Goal: Task Accomplishment & Management: Manage account settings

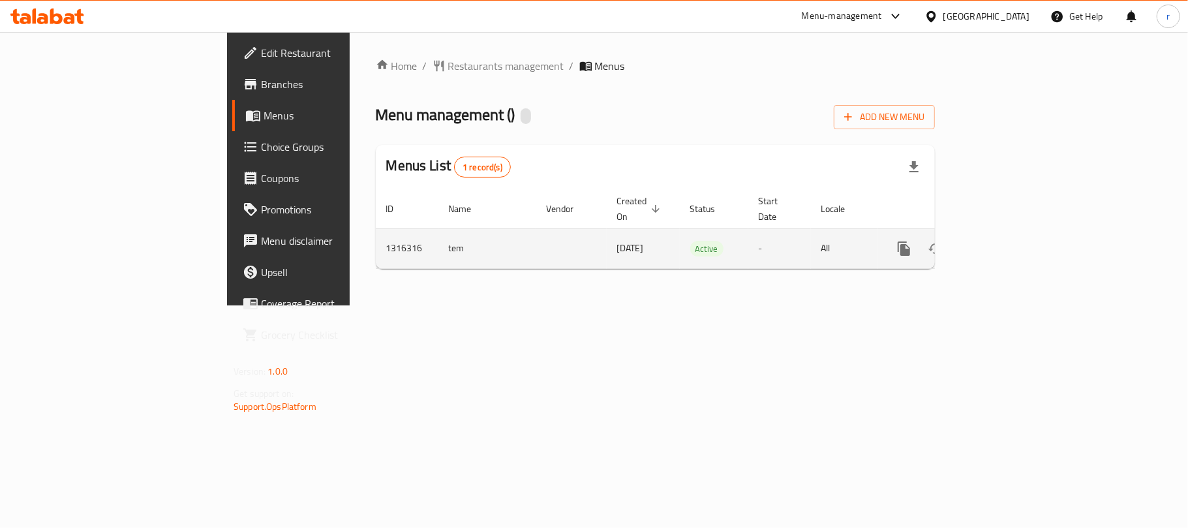
click at [1004, 243] on icon "enhanced table" at bounding box center [998, 249] width 12 height 12
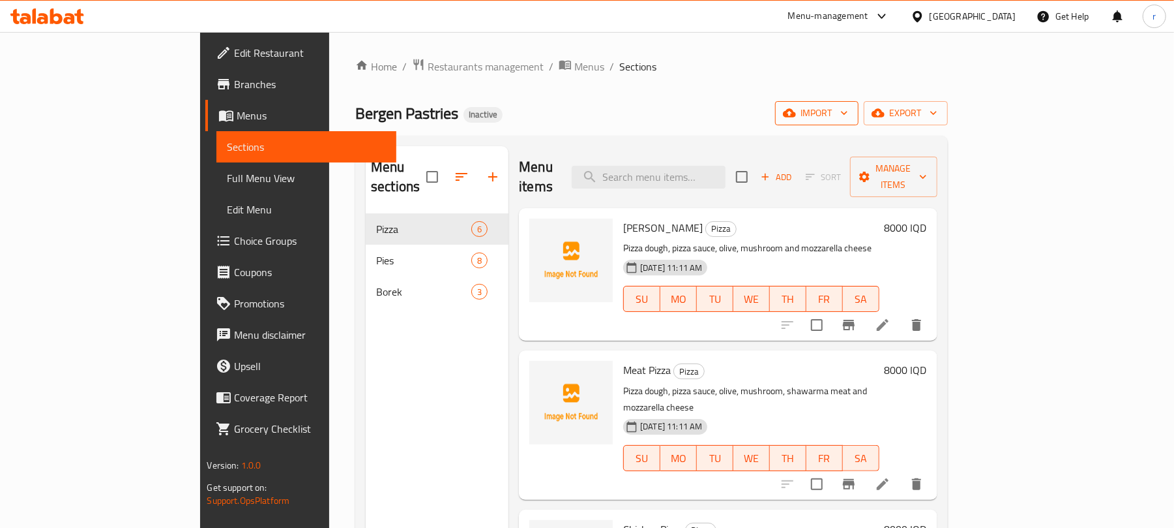
click at [848, 113] on span "import" at bounding box center [817, 113] width 63 height 16
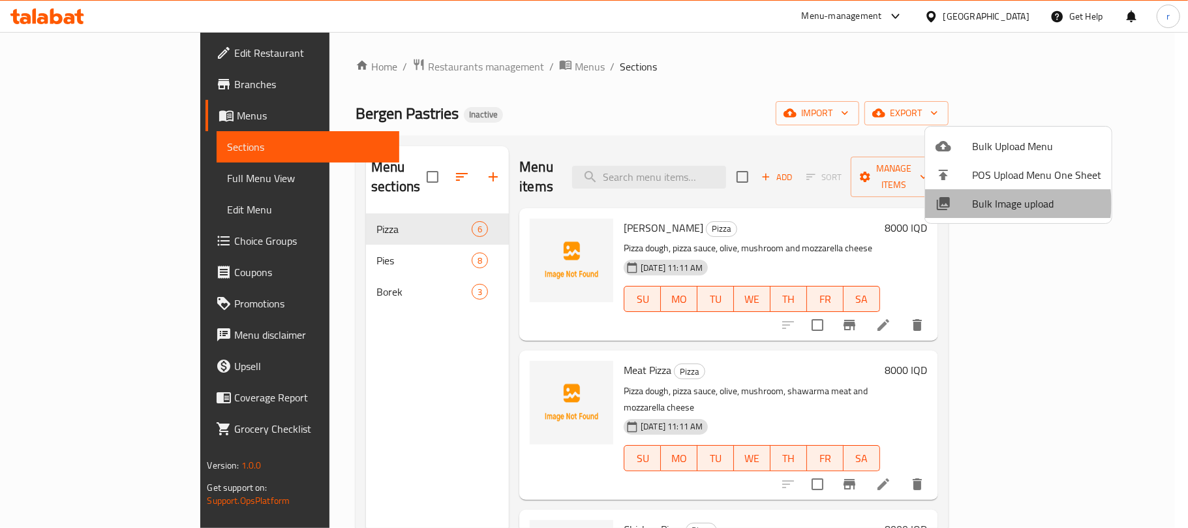
click at [1008, 203] on span "Bulk Image upload" at bounding box center [1036, 204] width 129 height 16
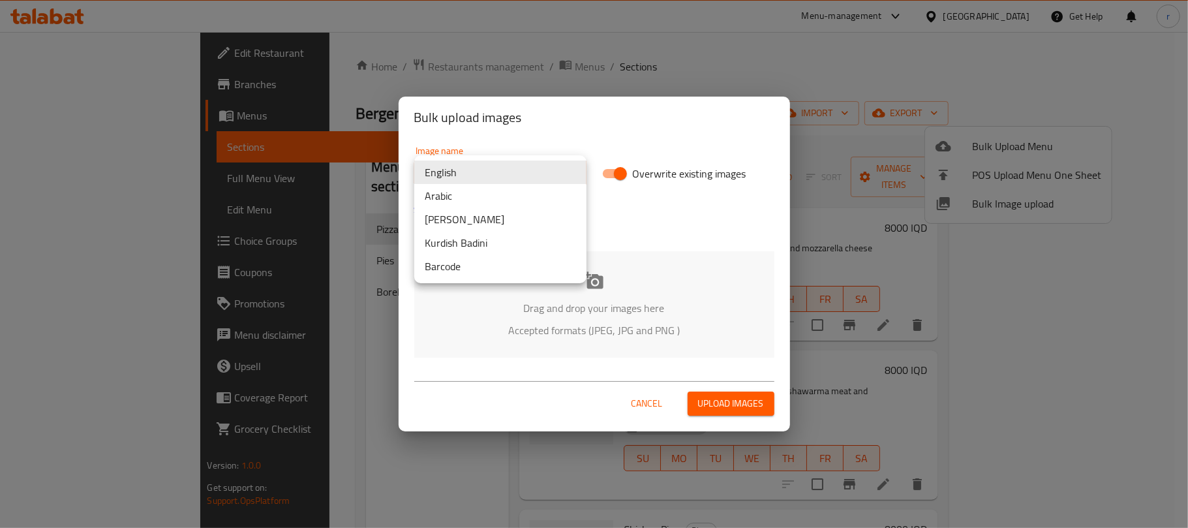
click at [513, 172] on body "​ Menu-management Iraq Get Help r Edit Restaurant Branches Menus Sections Full …" at bounding box center [594, 280] width 1188 height 496
click at [454, 192] on li "Arabic" at bounding box center [500, 195] width 172 height 23
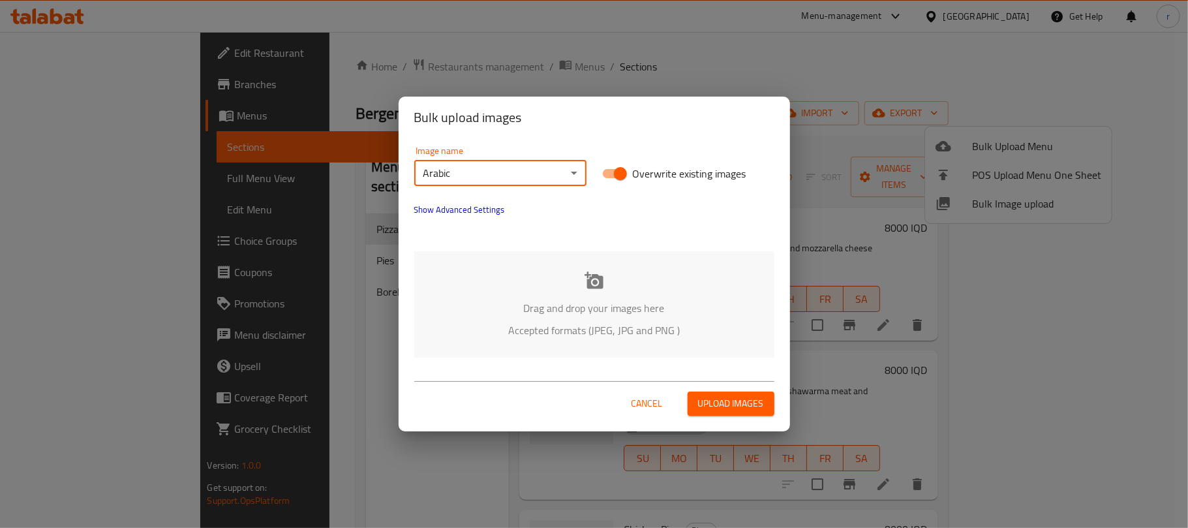
click at [629, 269] on div "English Arabic Kurdish Sorani Kurdish Badini Barcode" at bounding box center [594, 264] width 1188 height 528
click at [600, 278] on icon at bounding box center [593, 279] width 19 height 17
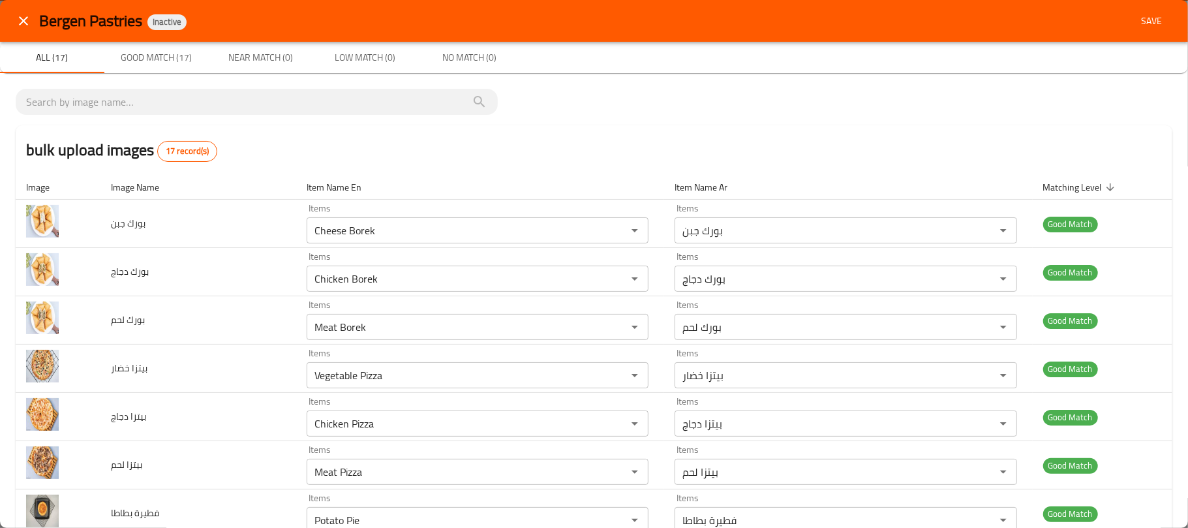
drag, startPoint x: 1141, startPoint y: 29, endPoint x: 1128, endPoint y: 37, distance: 15.2
click at [1140, 29] on button "Save" at bounding box center [1151, 21] width 42 height 24
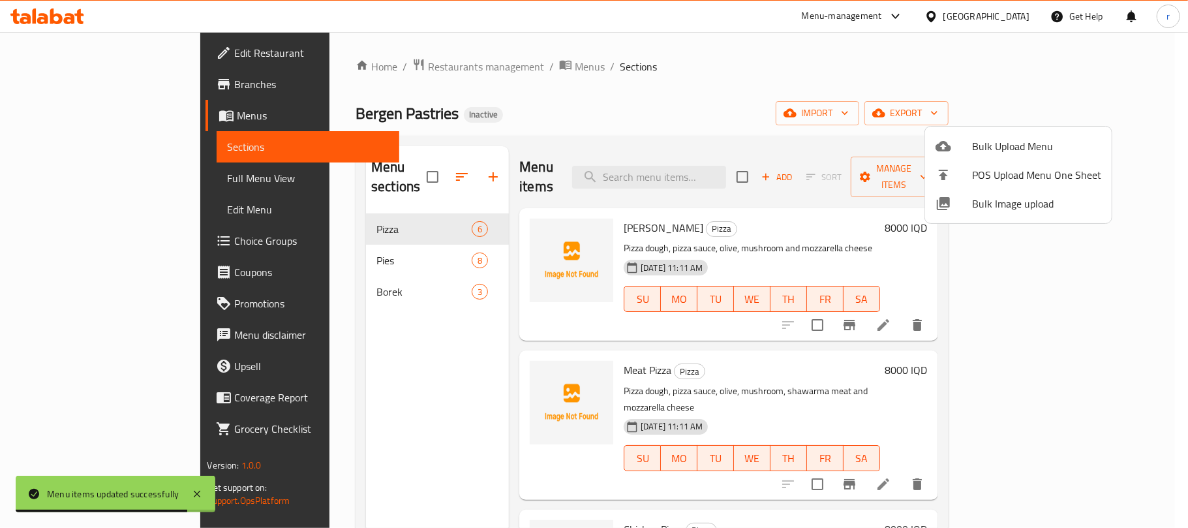
click at [770, 116] on div at bounding box center [594, 264] width 1188 height 528
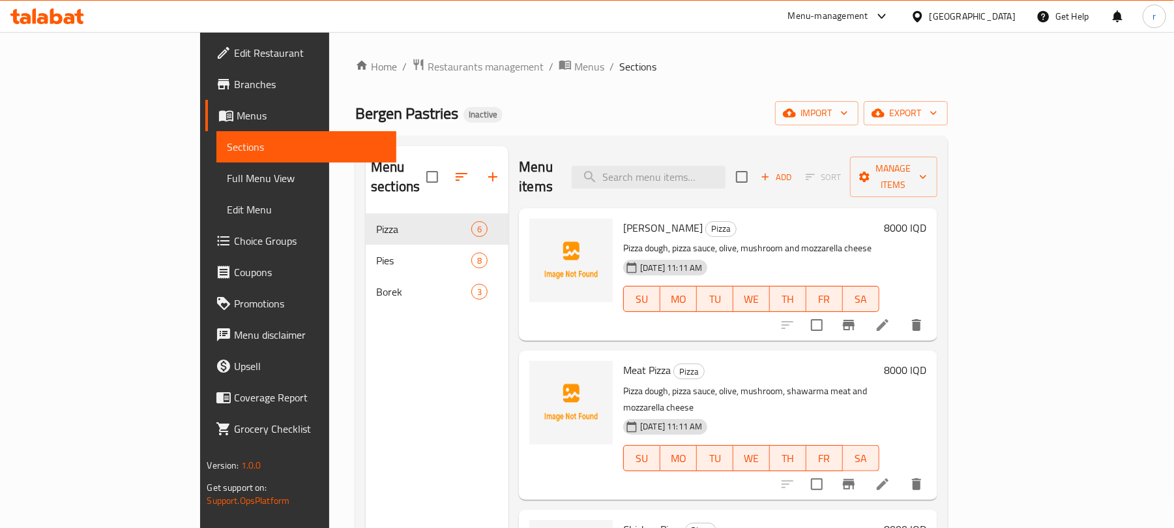
click at [227, 183] on span "Full Menu View" at bounding box center [306, 178] width 159 height 16
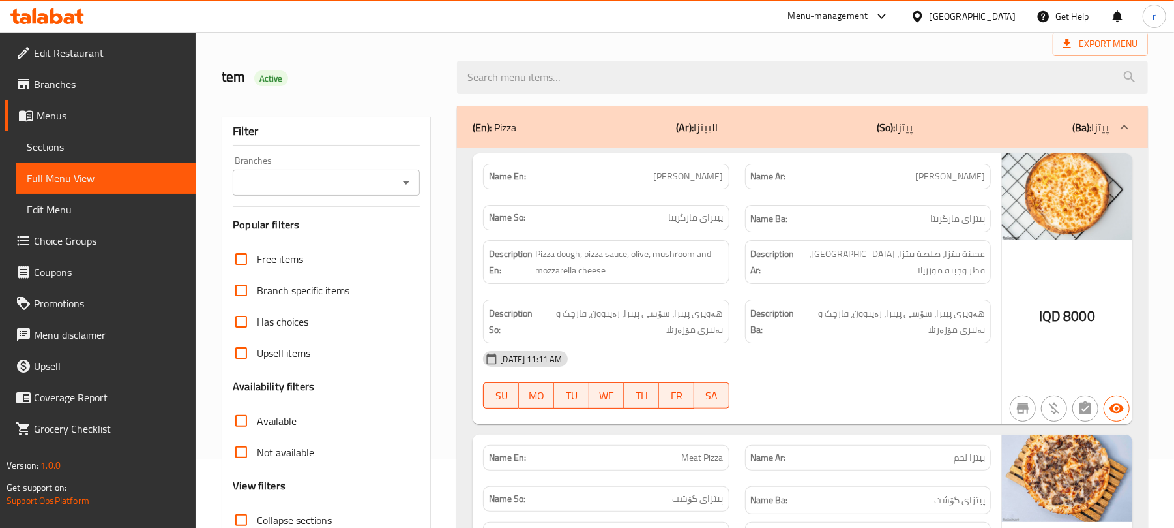
scroll to position [87, 0]
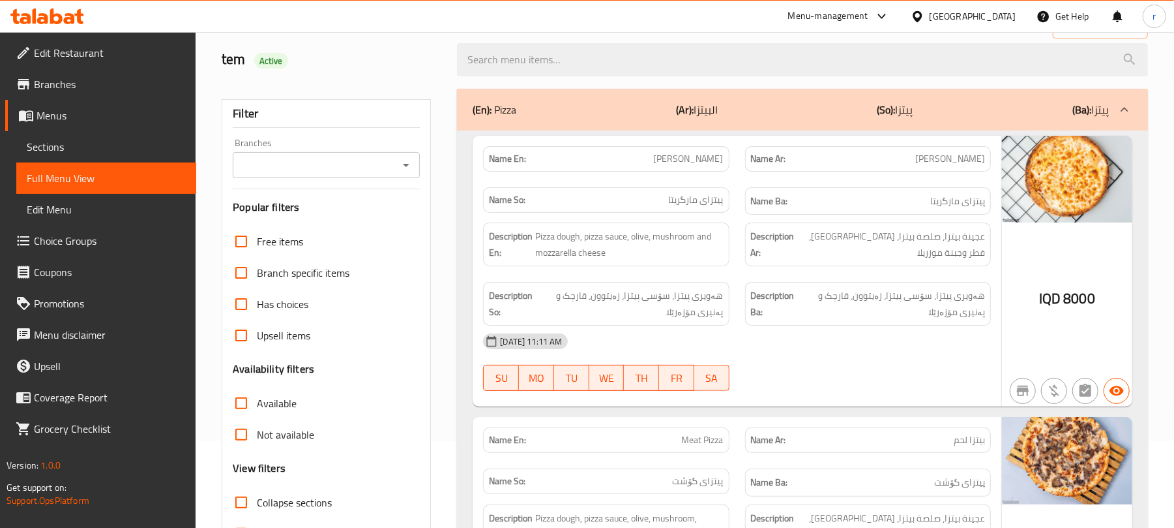
click at [406, 170] on icon "Open" at bounding box center [406, 165] width 16 height 16
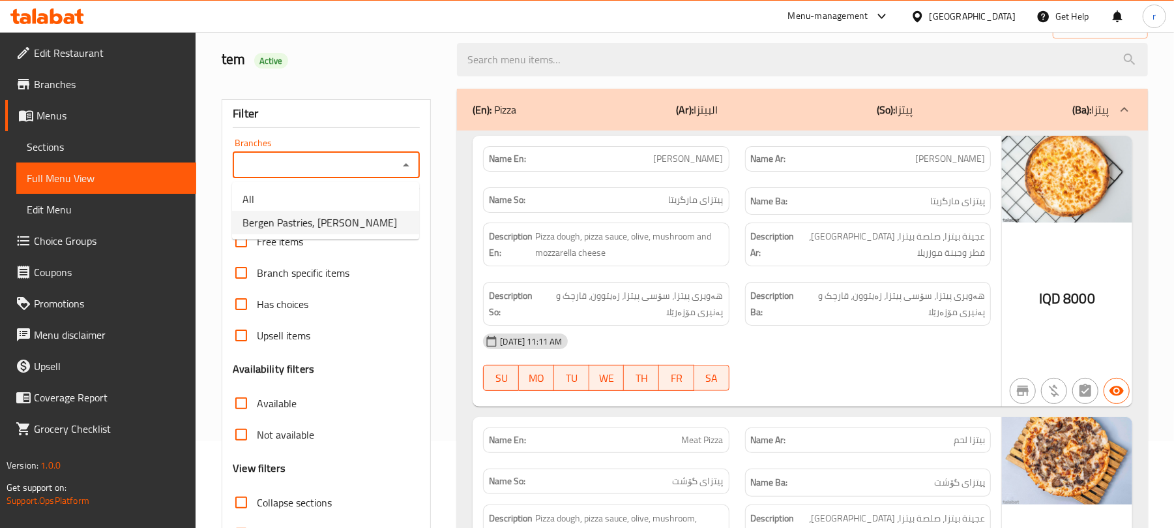
click at [355, 222] on span "Bergen Pastries, [PERSON_NAME]" at bounding box center [320, 223] width 155 height 16
type input "Bergen Pastries, [PERSON_NAME]"
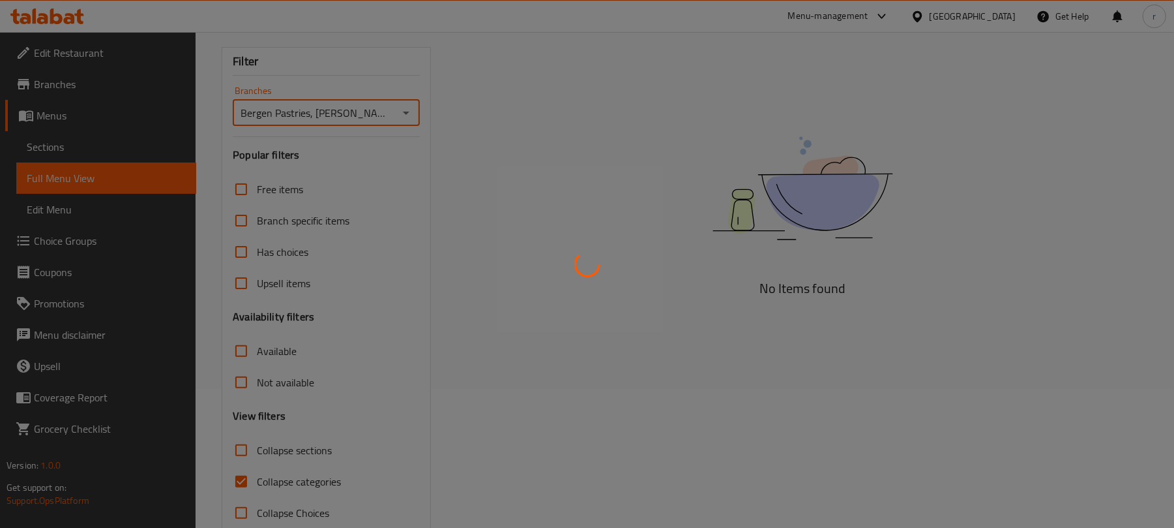
scroll to position [168, 0]
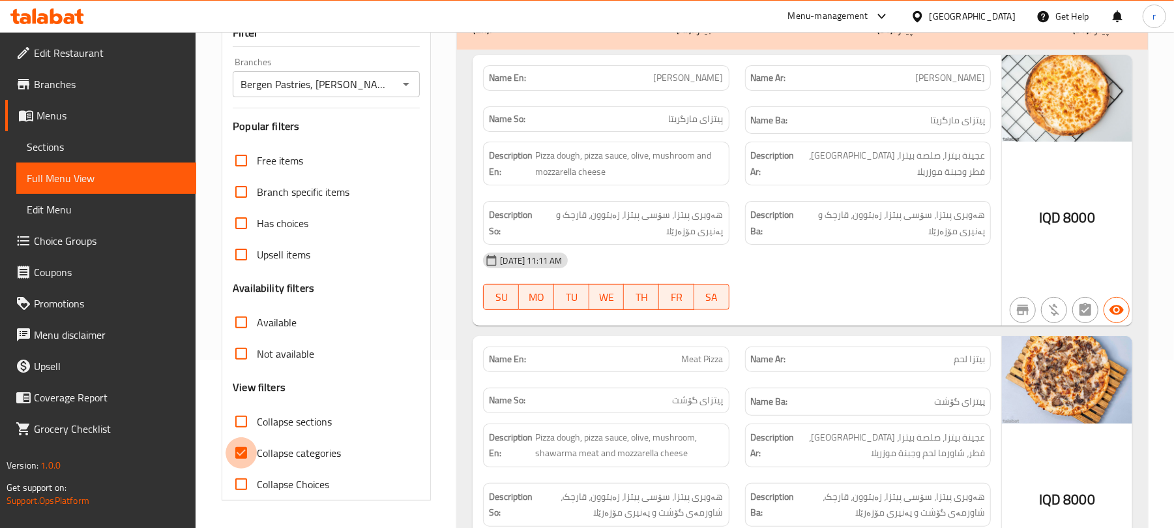
click at [244, 452] on input "Collapse categories" at bounding box center [241, 452] width 31 height 31
checkbox input "false"
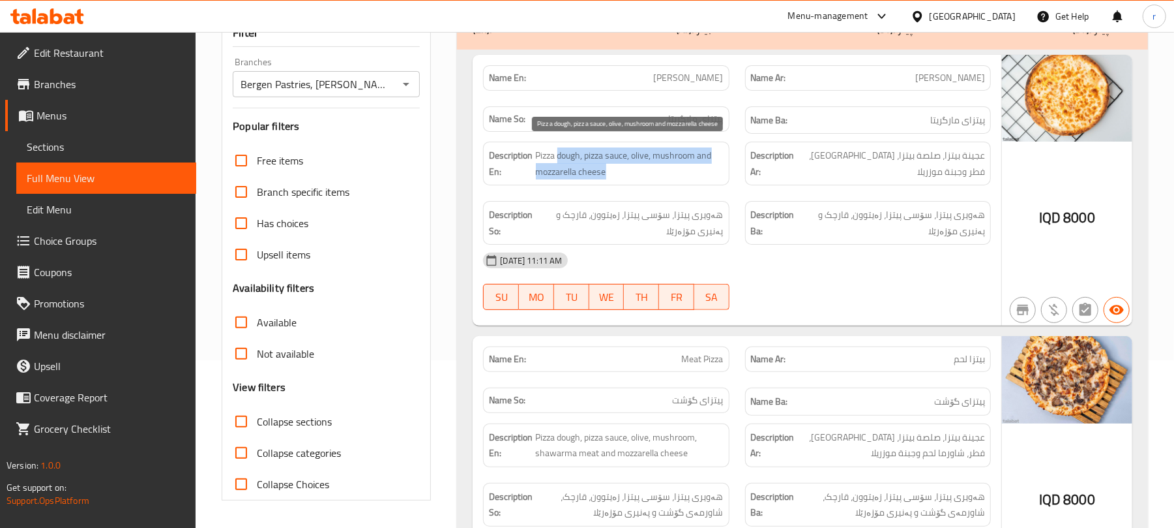
drag, startPoint x: 557, startPoint y: 163, endPoint x: 690, endPoint y: 180, distance: 134.1
click at [690, 178] on span "Pizza dough, pizza sauce, olive, mushroom and mozzarella cheese" at bounding box center [630, 163] width 188 height 32
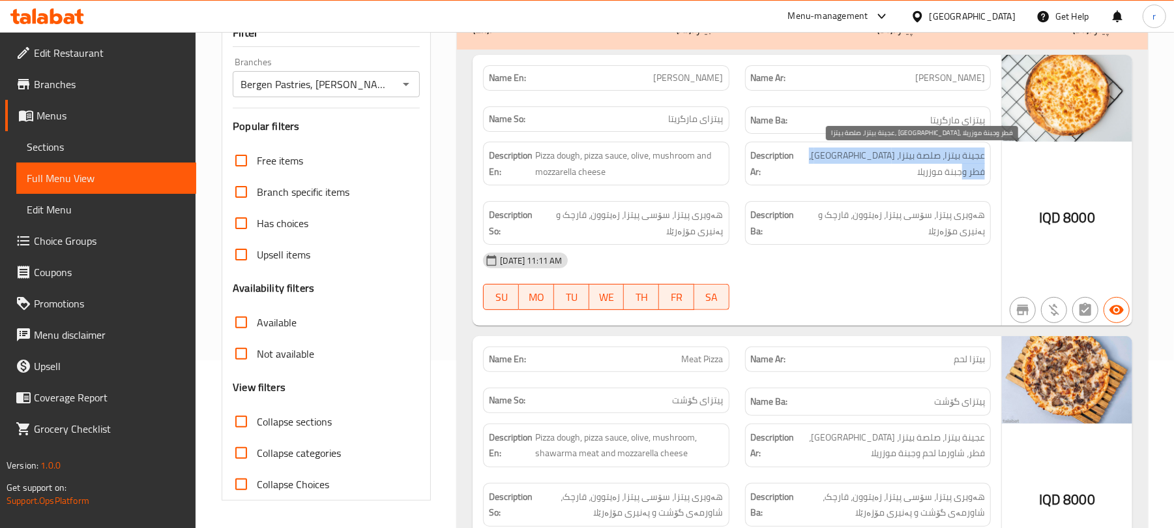
drag, startPoint x: 983, startPoint y: 160, endPoint x: 820, endPoint y: 170, distance: 163.9
click at [820, 170] on span "عجينة بيتزا، صلصة بيتزا، زيتون، فطر وجبنة موزريلا" at bounding box center [892, 163] width 188 height 32
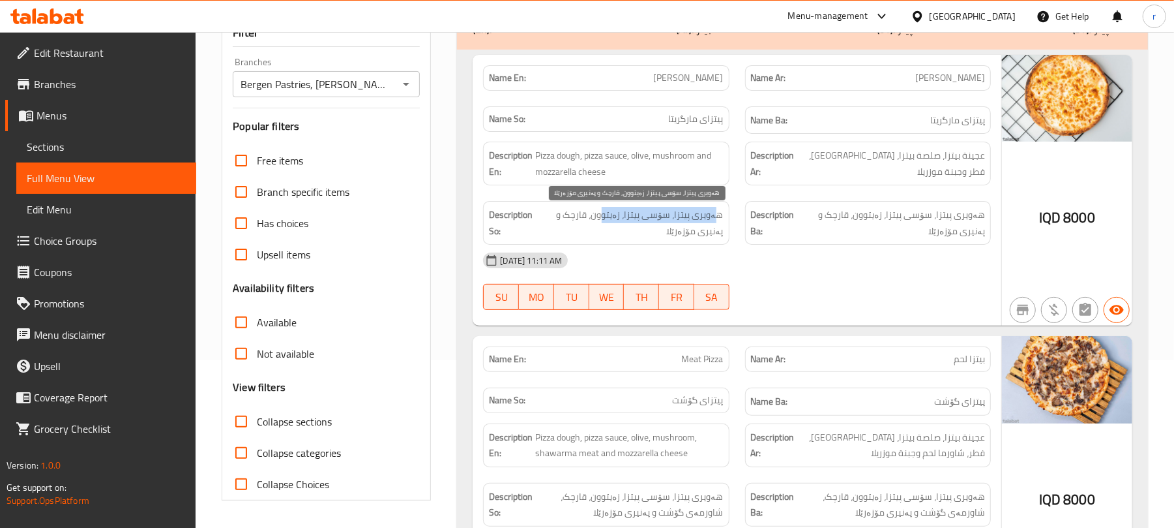
drag, startPoint x: 720, startPoint y: 219, endPoint x: 618, endPoint y: 219, distance: 101.7
click at [609, 220] on span "هەویری پیتزا، سۆسی پیتزا، زەیتوون، قارچک و پەنیری مۆزەرێلا" at bounding box center [631, 223] width 185 height 32
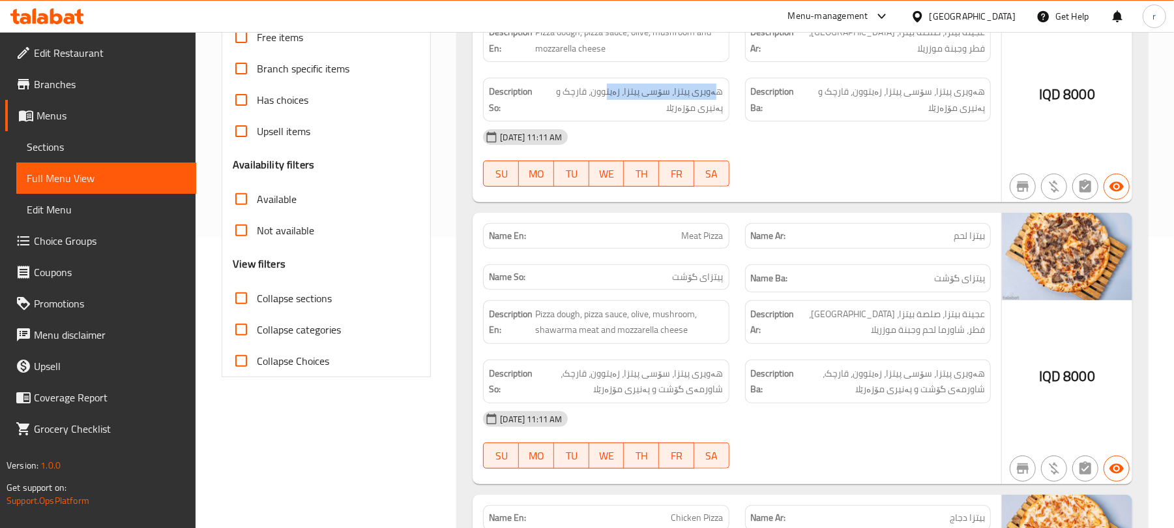
scroll to position [342, 0]
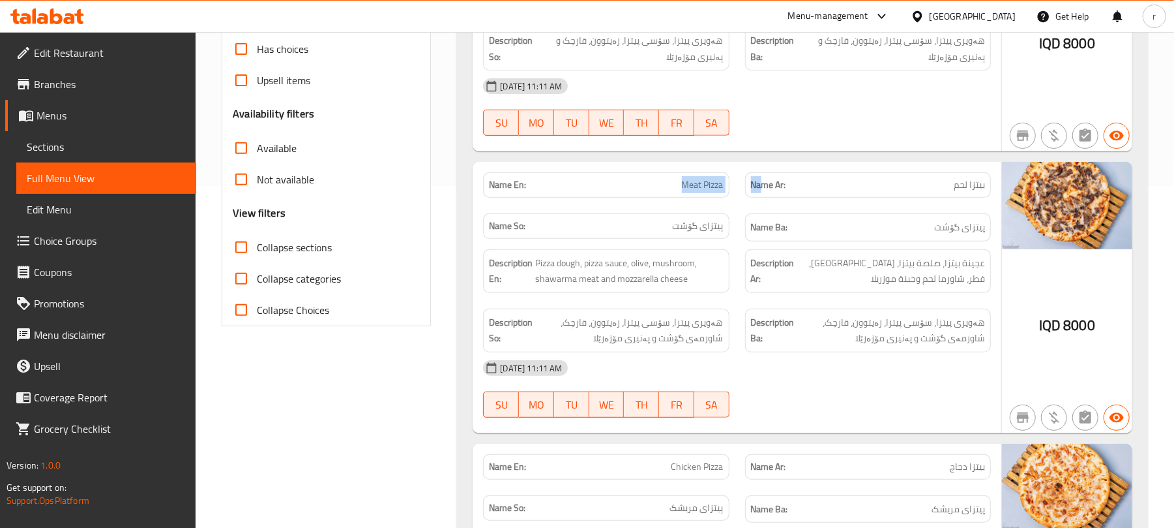
drag, startPoint x: 698, startPoint y: 188, endPoint x: 816, endPoint y: 180, distance: 118.9
click at [772, 186] on div "Name En: Meat Pizza Name Ar: بيتزا لحم Name So: پیتزای گۆشت Name Ba: پیتزای گۆشت" at bounding box center [737, 206] width 524 height 85
drag, startPoint x: 963, startPoint y: 181, endPoint x: 987, endPoint y: 180, distance: 24.2
click at [976, 180] on p "Name Ar: بيتزا لحم" at bounding box center [868, 185] width 234 height 14
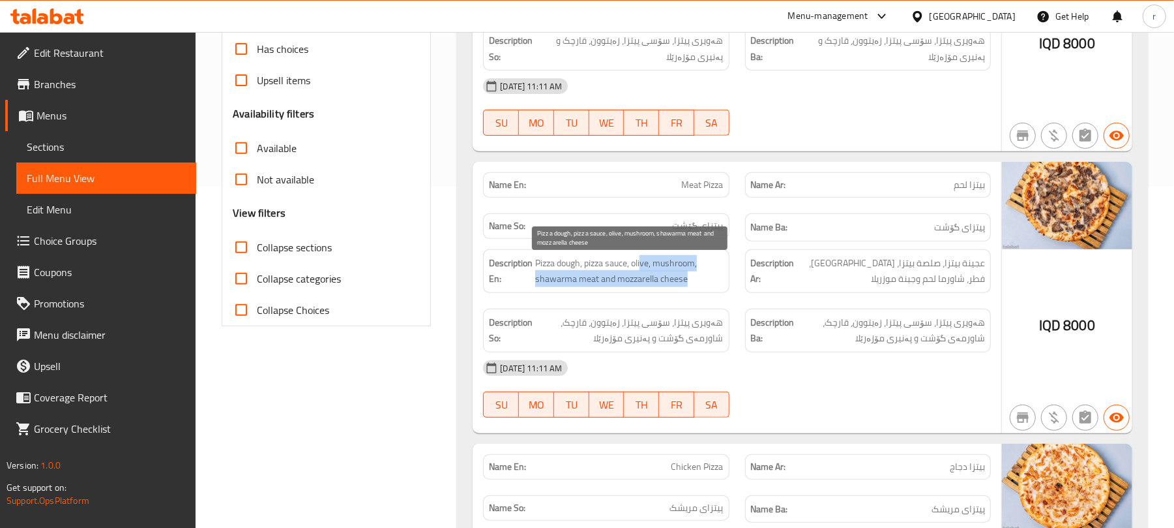
drag, startPoint x: 642, startPoint y: 263, endPoint x: 700, endPoint y: 287, distance: 62.0
click at [700, 287] on span "Pizza dough, pizza sauce, olive, mushroom, shawarma meat and mozzarella cheese" at bounding box center [629, 271] width 188 height 32
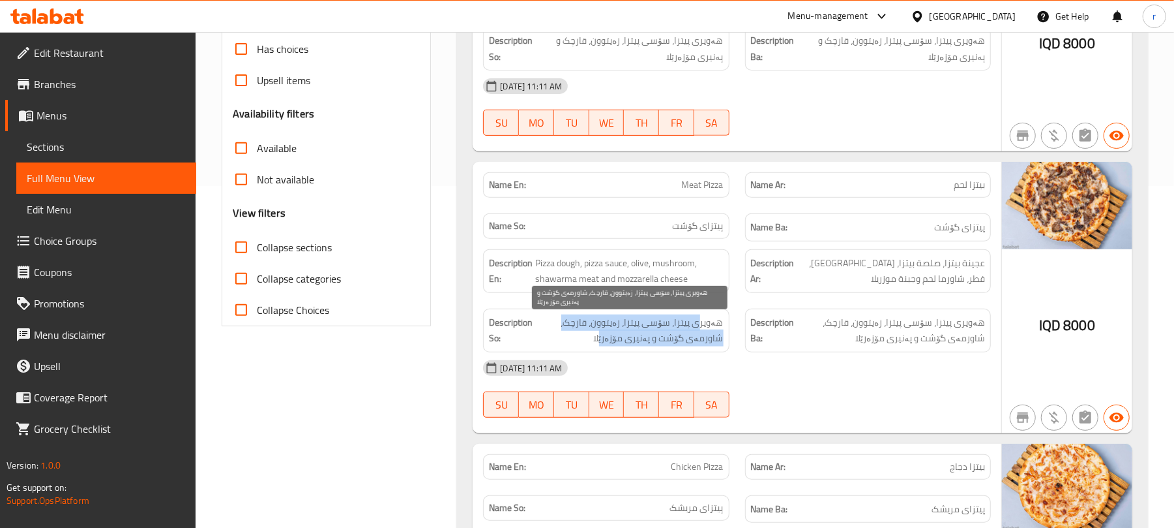
drag, startPoint x: 700, startPoint y: 333, endPoint x: 606, endPoint y: 342, distance: 95.1
click at [606, 342] on span "هەویری پیتزا، سۆسی پیتزا، زەیتوون، قارچک، شاورمەی گۆشت و پەنیری مۆزەرێلا" at bounding box center [629, 330] width 188 height 32
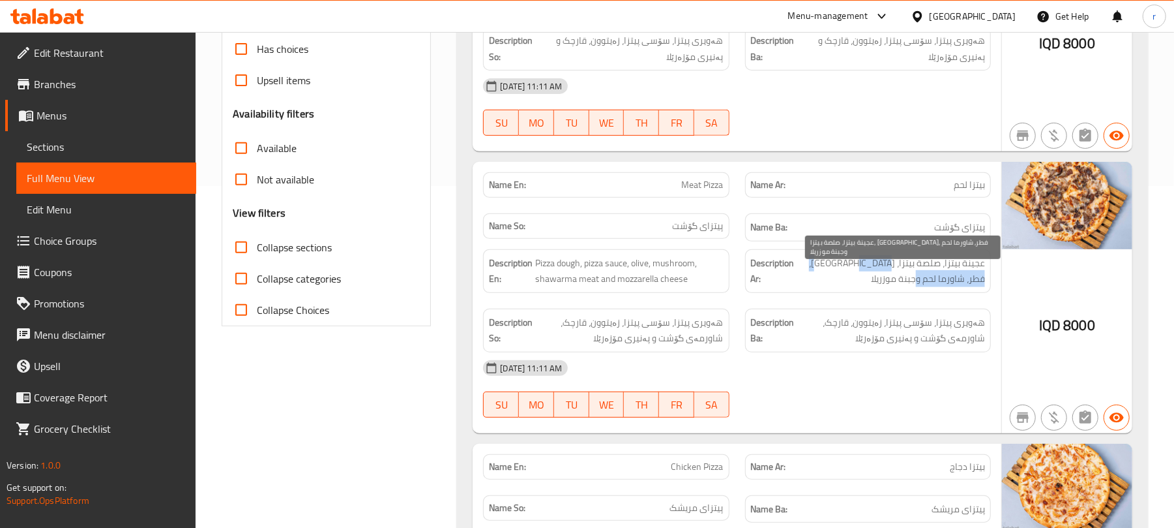
drag, startPoint x: 827, startPoint y: 271, endPoint x: 814, endPoint y: 283, distance: 17.5
click at [814, 283] on span "عجينة بيتزا، صلصة بيتزا، [PERSON_NAME]، فطر، شاورما لحم وجبنة موزريلا" at bounding box center [892, 271] width 188 height 32
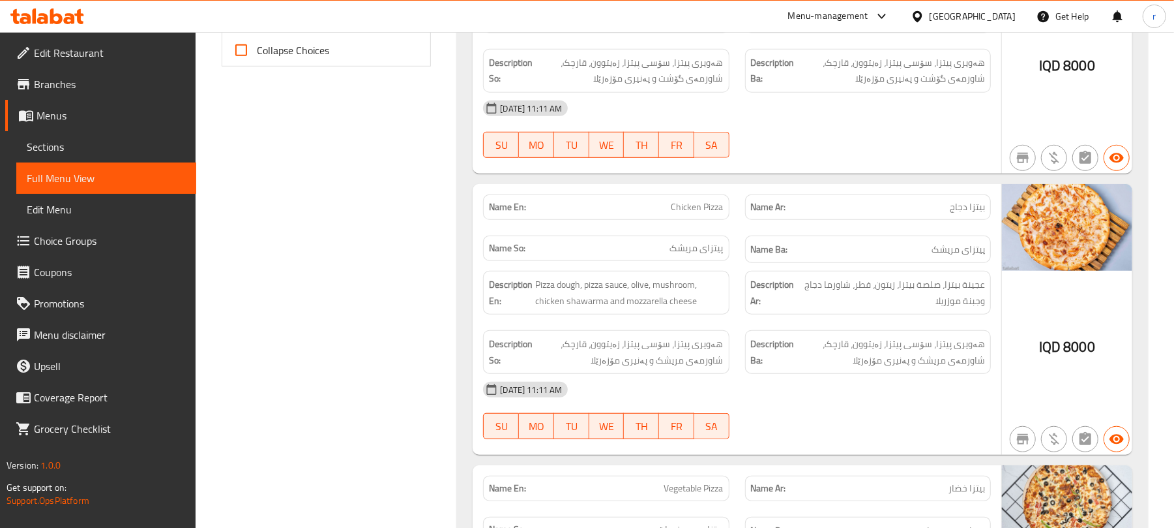
scroll to position [603, 0]
drag, startPoint x: 706, startPoint y: 209, endPoint x: 839, endPoint y: 203, distance: 133.2
click at [758, 203] on div "Name En: Chicken Pizza Name Ar: بيتزا دجاج Name So: پیتزای مریشک Name Ba: پیتزا…" at bounding box center [737, 227] width 524 height 85
click at [985, 196] on div "Name Ar: بيتزا دجاج" at bounding box center [869, 205] width 262 height 41
click at [622, 270] on div "Description En: Pizza dough, pizza sauce, olive, mushroom, chicken shawarma and…" at bounding box center [606, 291] width 262 height 59
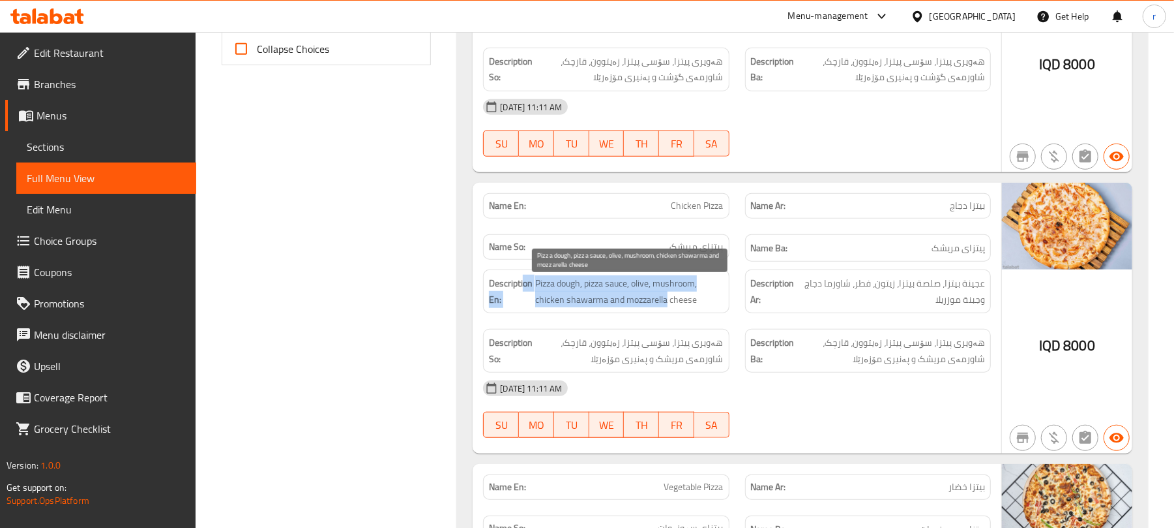
drag, startPoint x: 525, startPoint y: 290, endPoint x: 687, endPoint y: 314, distance: 163.5
click at [666, 307] on h6 "Description En: Pizza dough, pizza sauce, olive, mushroom, chicken shawarma and…" at bounding box center [606, 291] width 234 height 32
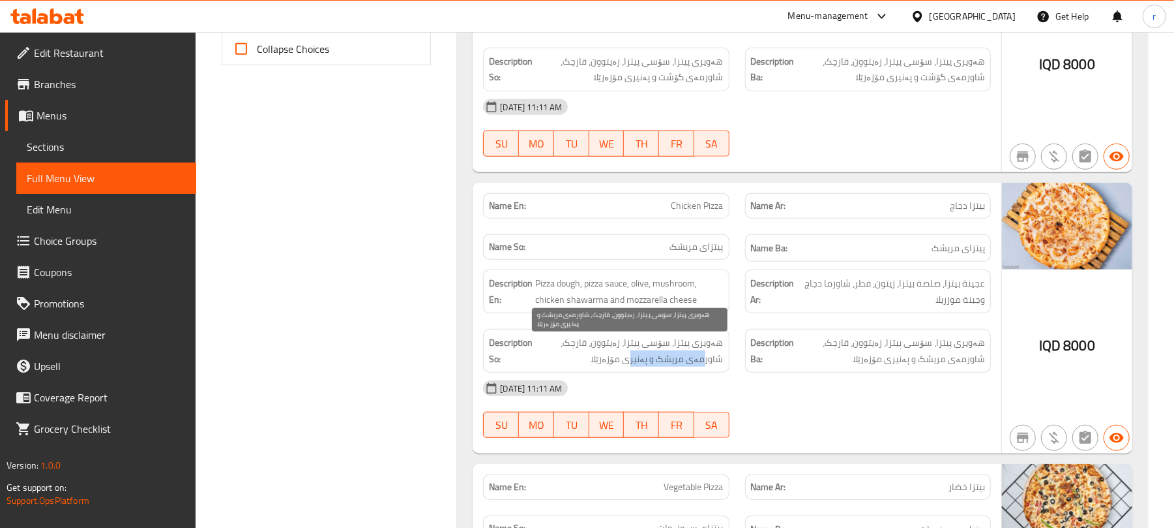
drag, startPoint x: 707, startPoint y: 357, endPoint x: 629, endPoint y: 359, distance: 77.6
click at [629, 359] on span "هەویری پیتزا، سۆسی پیتزا، زەیتوون، قارچک، شاورمەی مریشک و پەنیری مۆزەرێلا" at bounding box center [629, 351] width 188 height 32
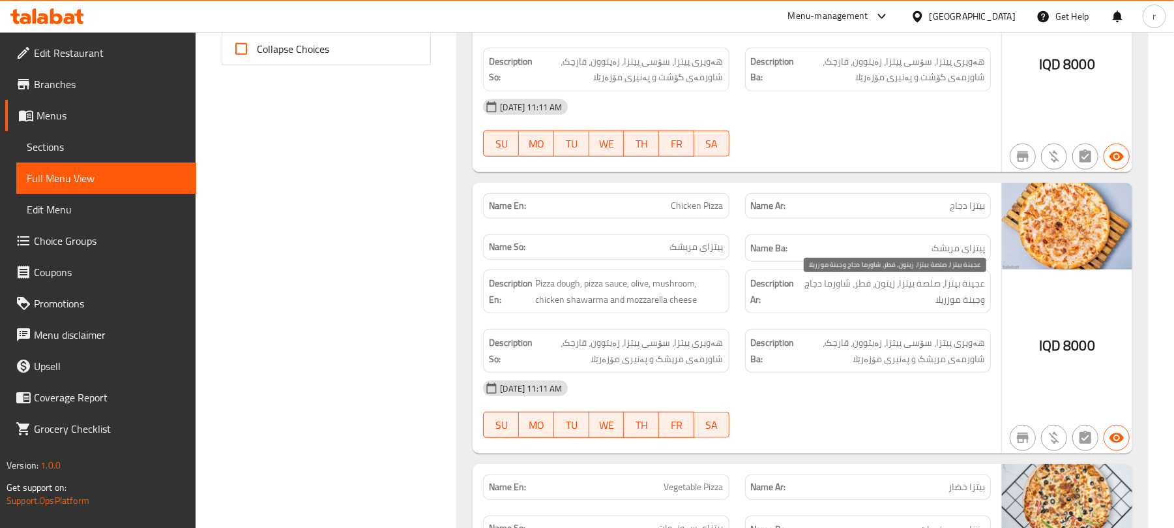
drag, startPoint x: 869, startPoint y: 301, endPoint x: 786, endPoint y: 293, distance: 82.5
click at [786, 293] on h6 "Description Ar: عجينة بيتزا، صلصة بيتزا، زيتون، فطر، شاورما دجاج وجبنة موزريلا" at bounding box center [868, 291] width 234 height 32
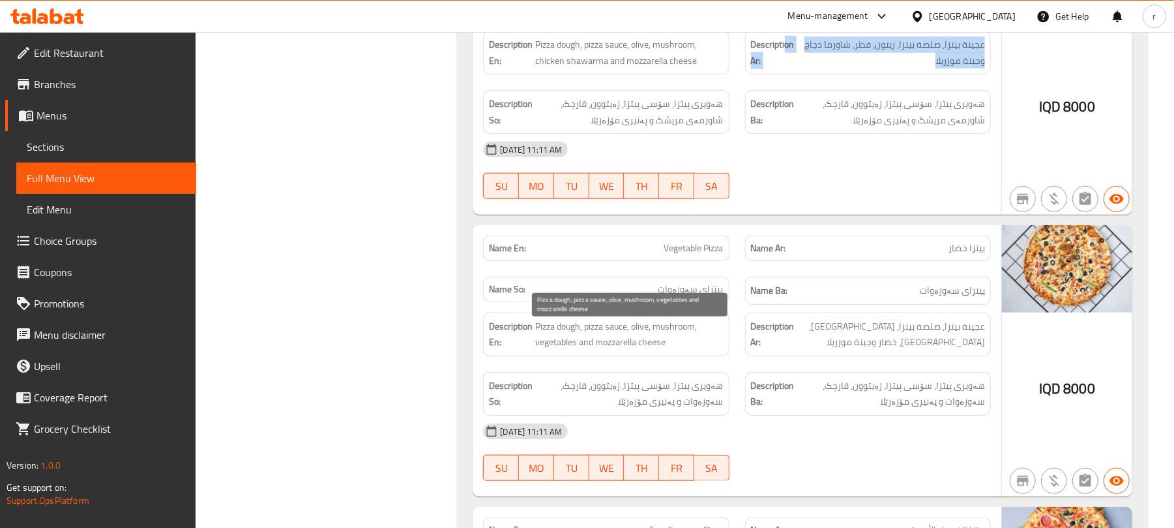
scroll to position [863, 0]
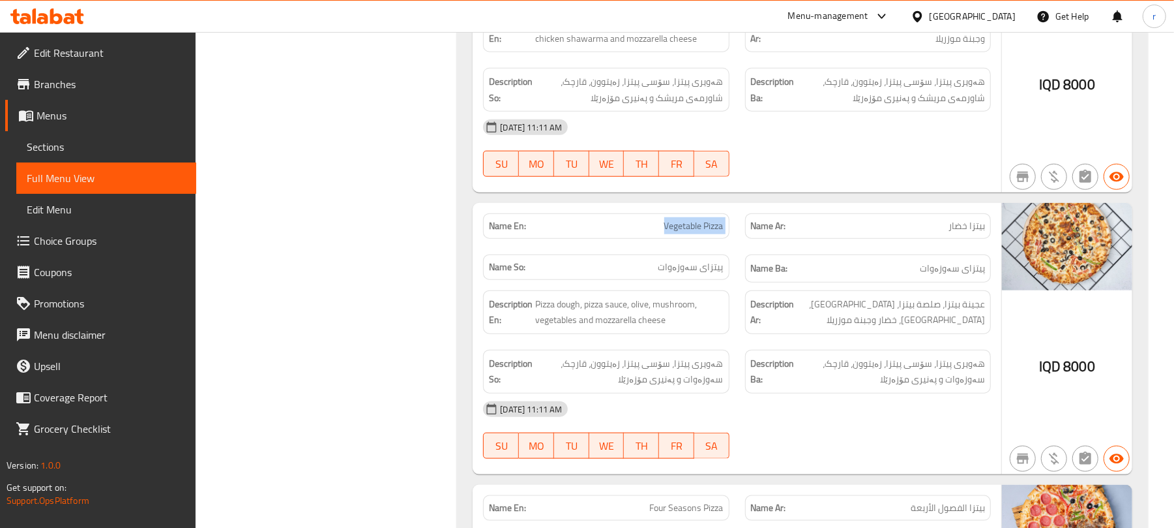
drag, startPoint x: 682, startPoint y: 241, endPoint x: 914, endPoint y: 233, distance: 231.6
click at [786, 230] on div "Name En: Vegetable Pizza Name Ar: بيتزا خضار Name So: پیتزای سەوزەوات Name Ba: …" at bounding box center [737, 247] width 524 height 85
drag, startPoint x: 980, startPoint y: 222, endPoint x: 995, endPoint y: 222, distance: 15.7
click at [995, 222] on div "Name Ar: بيتزا خضار" at bounding box center [869, 225] width 262 height 41
click at [619, 271] on p "Name So: پیتزای سەوزەوات" at bounding box center [606, 267] width 234 height 14
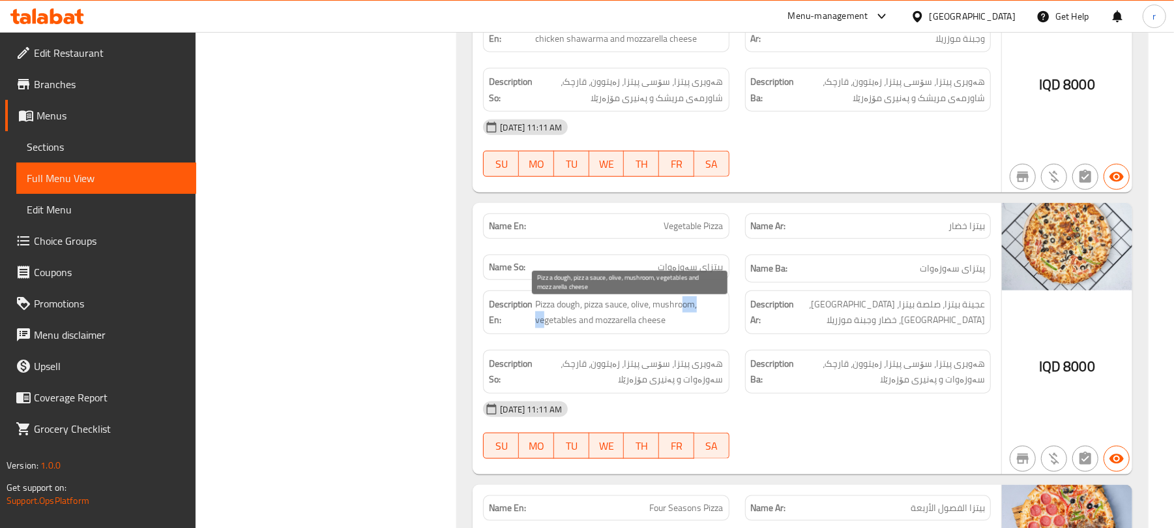
drag, startPoint x: 546, startPoint y: 323, endPoint x: 687, endPoint y: 319, distance: 140.9
click at [687, 319] on span "Pizza dough, pizza sauce, olive, mushroom, vegetables and mozzarella cheese" at bounding box center [629, 312] width 188 height 32
click at [660, 312] on span "Pizza dough, pizza sauce, olive, mushroom, vegetables and mozzarella cheese" at bounding box center [629, 312] width 188 height 32
drag, startPoint x: 629, startPoint y: 311, endPoint x: 707, endPoint y: 335, distance: 81.7
click at [707, 328] on span "Pizza dough, pizza sauce, olive, mushroom, vegetables and mozzarella cheese" at bounding box center [629, 312] width 188 height 32
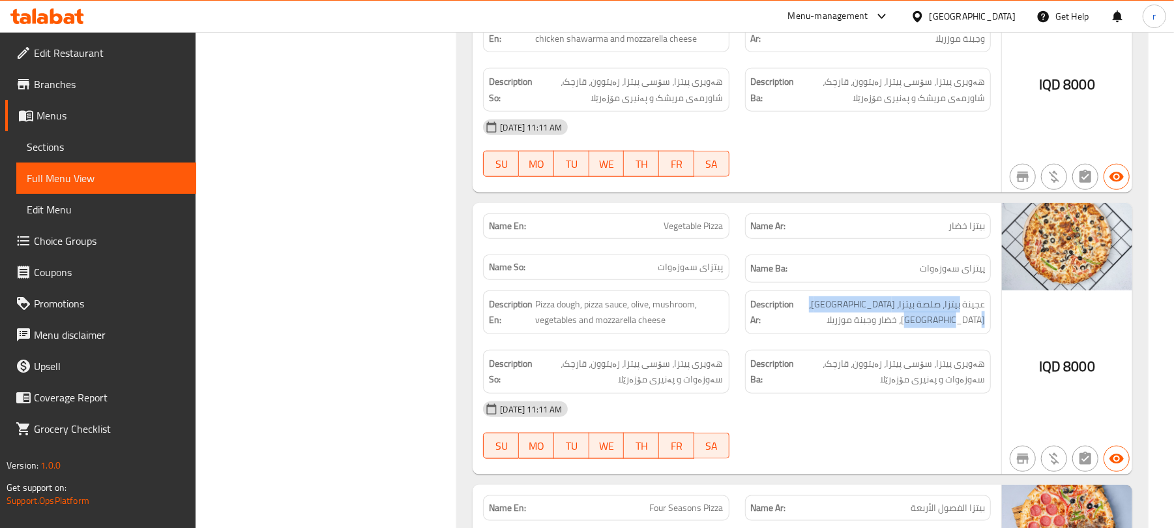
drag, startPoint x: 947, startPoint y: 316, endPoint x: 830, endPoint y: 350, distance: 121.6
click at [830, 342] on div "Description Ar: عجينة بيتزا، صلصة بيتزا، زيتون، فطر، خضار وجبنة موزريلا" at bounding box center [869, 311] width 262 height 59
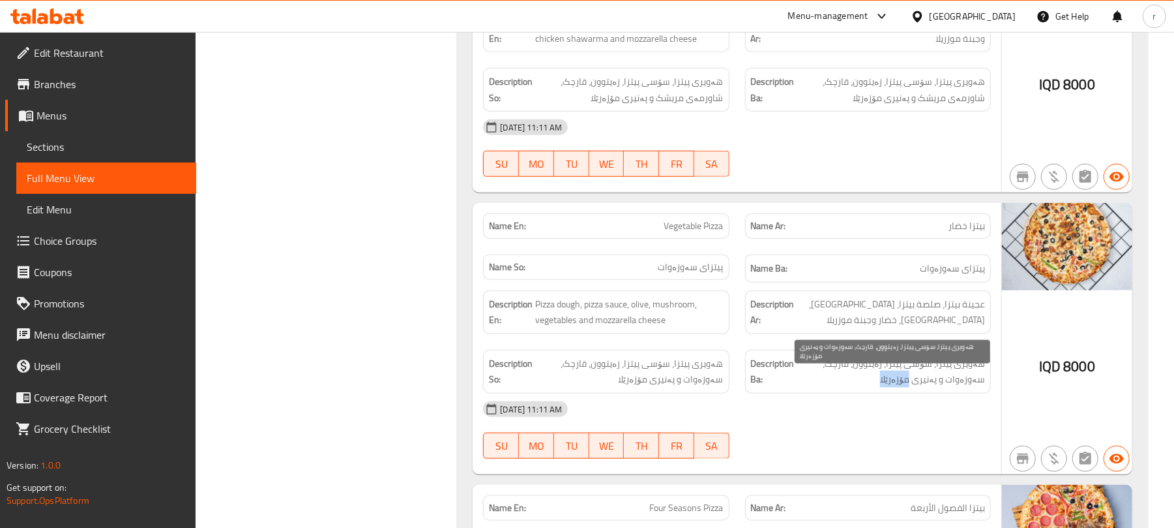
drag, startPoint x: 913, startPoint y: 387, endPoint x: 846, endPoint y: 389, distance: 66.5
click at [846, 387] on span "هەویری پیتزا، سۆسی پیتزا، زەیتوون، قارچک، سەوزەوات و پەنیری مۆزەرێلا" at bounding box center [892, 371] width 188 height 32
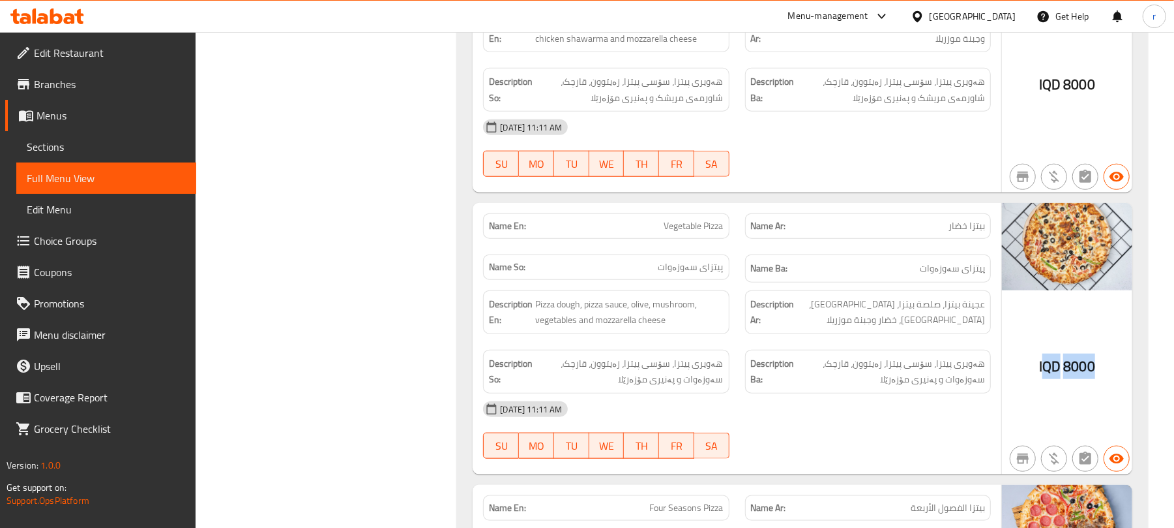
drag, startPoint x: 1077, startPoint y: 370, endPoint x: 1023, endPoint y: 382, distance: 56.0
click at [1037, 376] on div "IQD 8000" at bounding box center [1067, 338] width 130 height 271
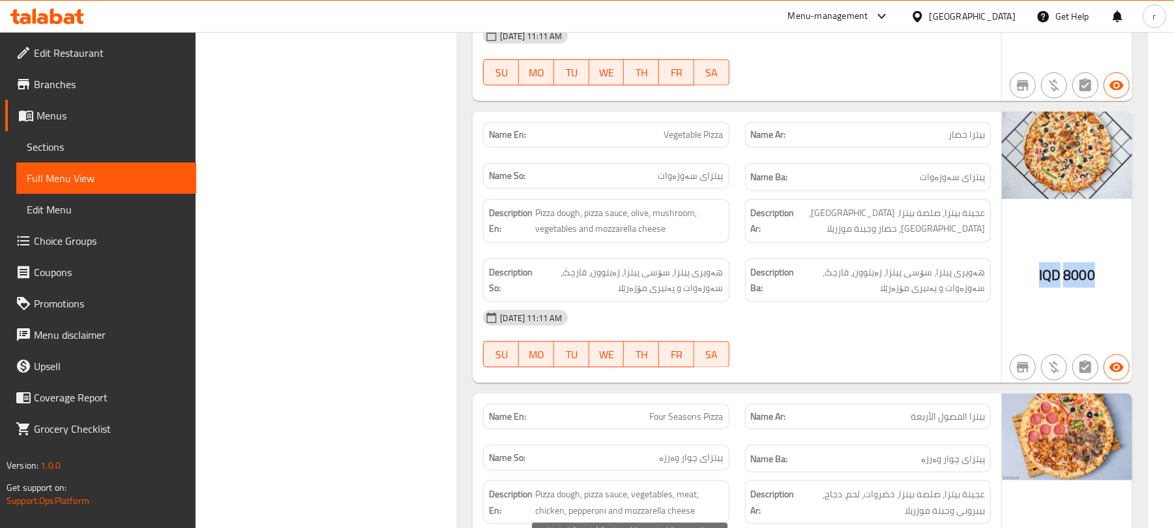
scroll to position [1211, 0]
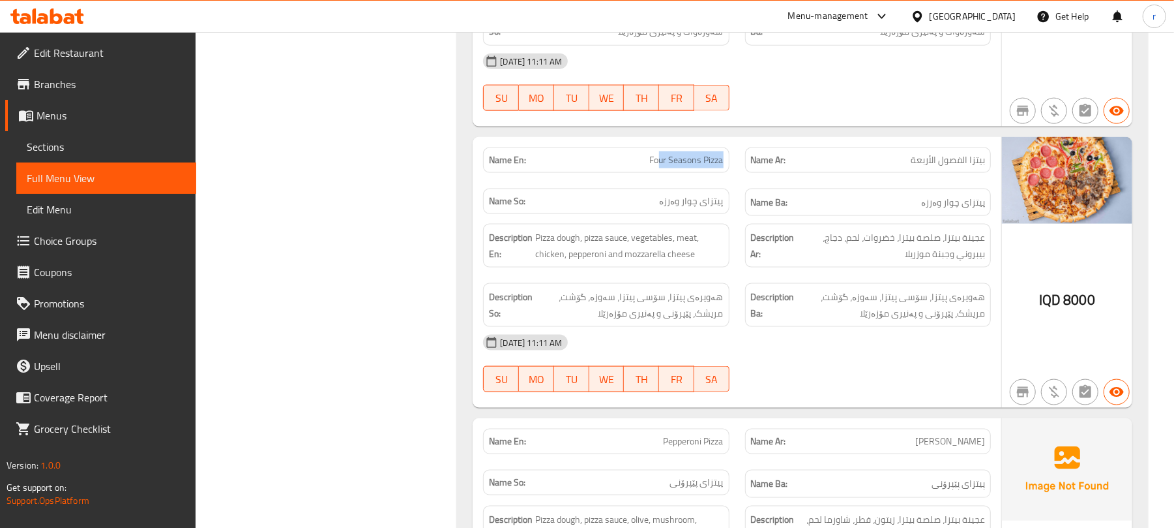
drag, startPoint x: 660, startPoint y: 170, endPoint x: 848, endPoint y: 147, distance: 189.8
drag, startPoint x: 950, startPoint y: 149, endPoint x: 985, endPoint y: 162, distance: 37.3
click at [985, 155] on div "Name Ar: بيتزا الفصول الأربعة" at bounding box center [869, 160] width 262 height 41
drag, startPoint x: 661, startPoint y: 209, endPoint x: 717, endPoint y: 209, distance: 56.7
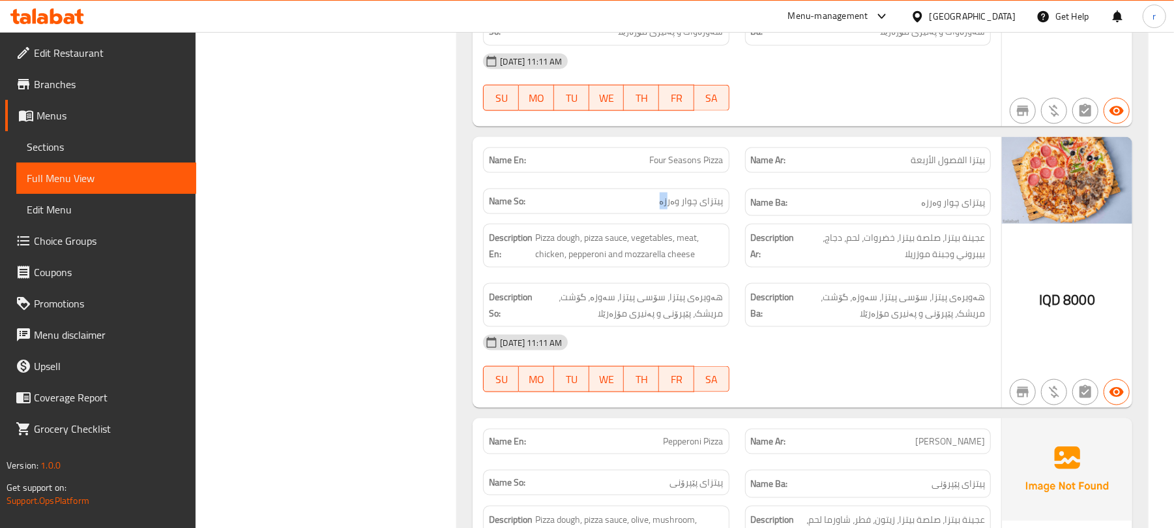
click at [710, 208] on p "Name So: پیتزای چوار وەرزە" at bounding box center [606, 201] width 234 height 14
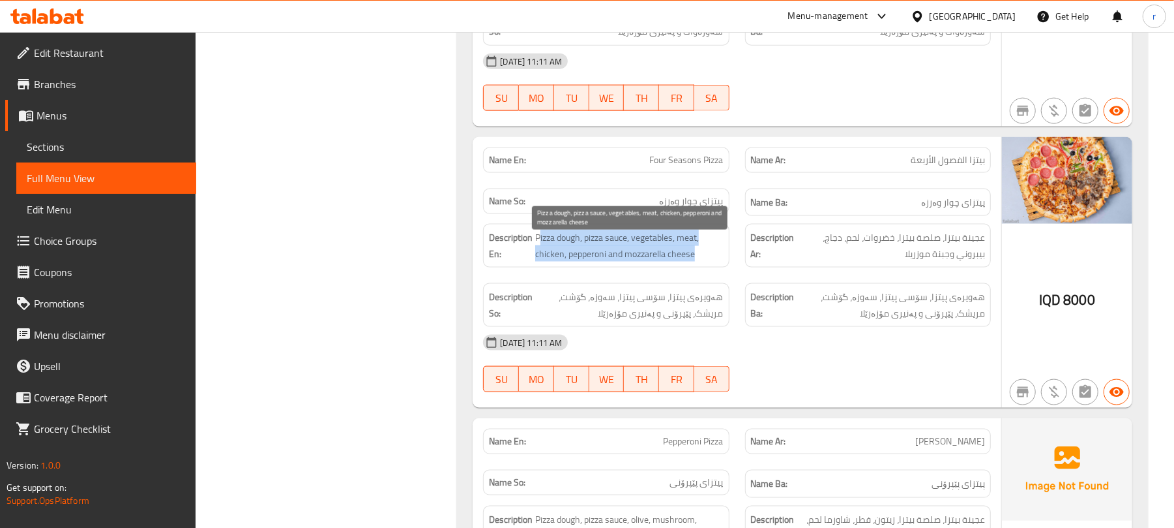
drag, startPoint x: 543, startPoint y: 248, endPoint x: 694, endPoint y: 260, distance: 151.1
click at [694, 260] on span "Pizza dough, pizza sauce, vegetables, meat, chicken, pepperoni and mozzarella c…" at bounding box center [629, 246] width 188 height 32
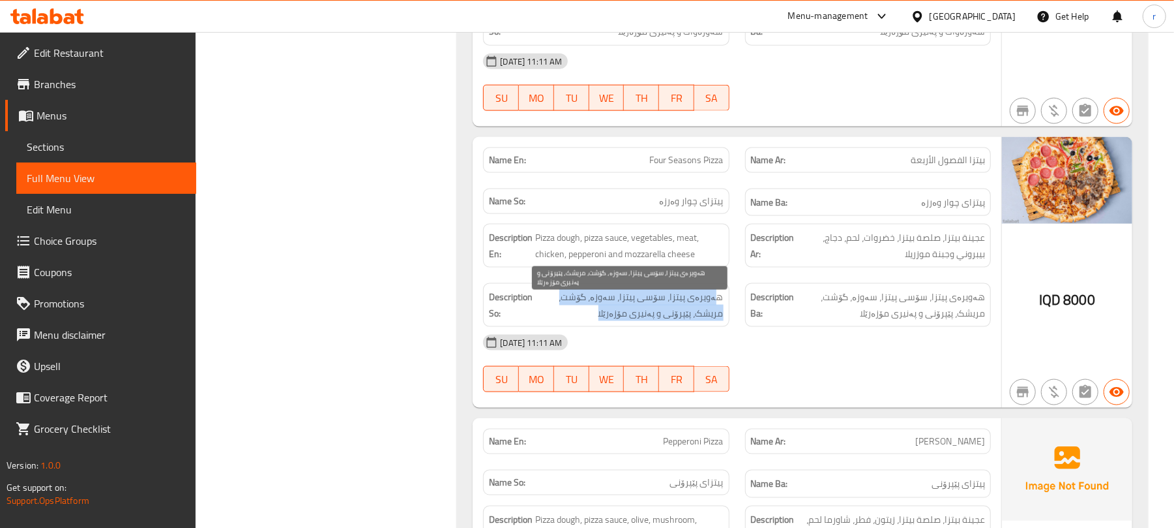
drag, startPoint x: 718, startPoint y: 303, endPoint x: 578, endPoint y: 322, distance: 141.4
click at [543, 319] on span "هەویرەی پیتزا، سۆسی پیتزا، سەوزە، گۆشت، مریشک، پێپرۆنی و پەنیری مۆزەرێلا" at bounding box center [629, 305] width 188 height 32
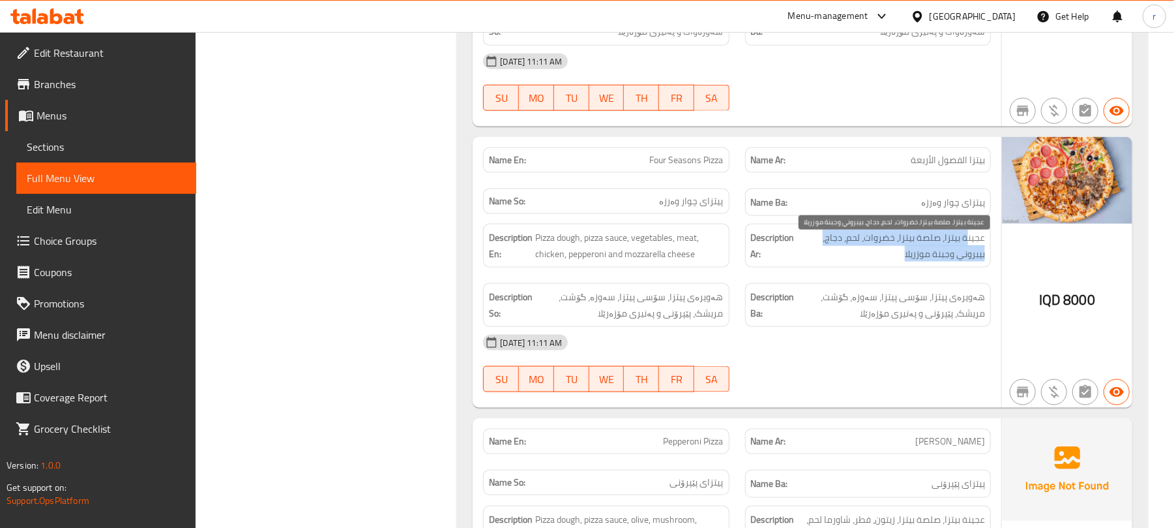
drag, startPoint x: 966, startPoint y: 251, endPoint x: 863, endPoint y: 265, distance: 103.3
click at [863, 262] on span "عجينة بيتزا، صلصة بيتزا، خضروات، لحم، دجاج، بيبروني وجبنة موزريلا" at bounding box center [892, 246] width 188 height 32
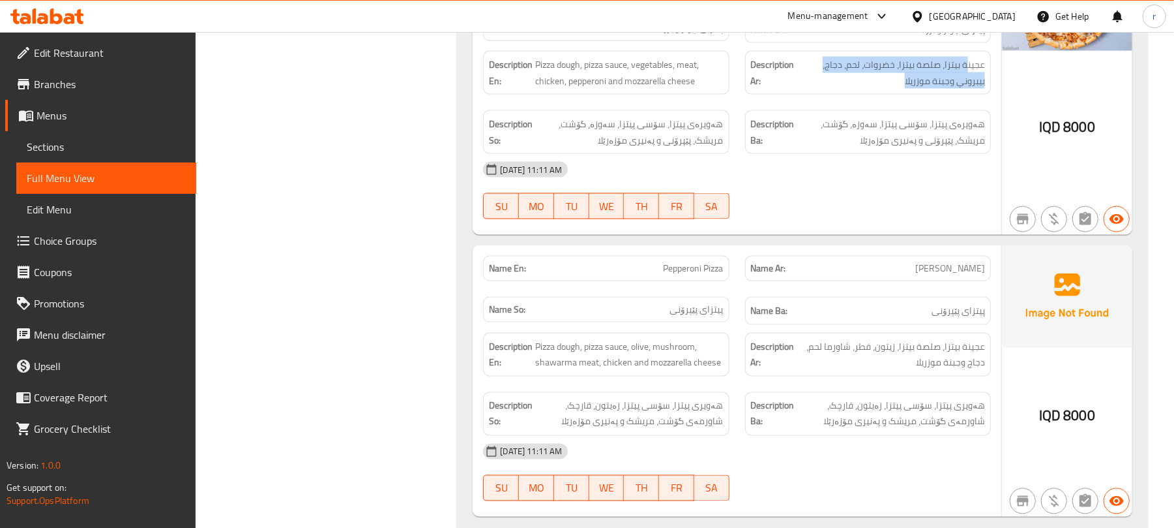
scroll to position [1385, 0]
drag, startPoint x: 680, startPoint y: 282, endPoint x: 797, endPoint y: 265, distance: 118.6
click at [750, 273] on div "Name En: Pepperoni Pizza Name Ar: بيتزا بيبروني Name So: پیتزای پێپرۆنی Name Ba…" at bounding box center [737, 289] width 524 height 85
drag, startPoint x: 948, startPoint y: 280, endPoint x: 976, endPoint y: 280, distance: 27.4
click at [974, 274] on span "بيتزا بيبروني" at bounding box center [951, 267] width 70 height 14
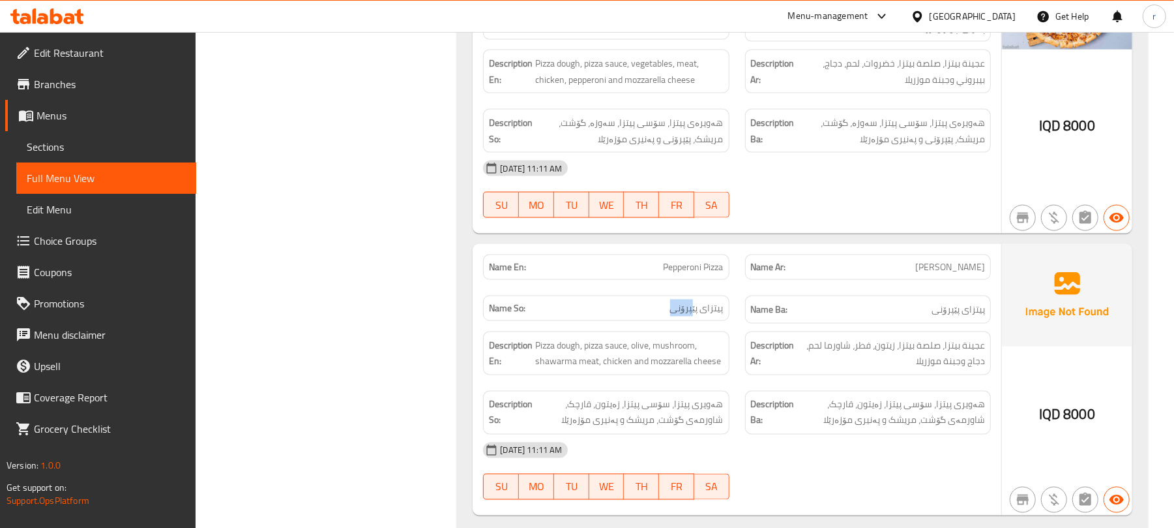
drag, startPoint x: 674, startPoint y: 322, endPoint x: 711, endPoint y: 329, distance: 37.2
click at [710, 315] on span "پیتزای پێپرۆنی" at bounding box center [696, 308] width 53 height 14
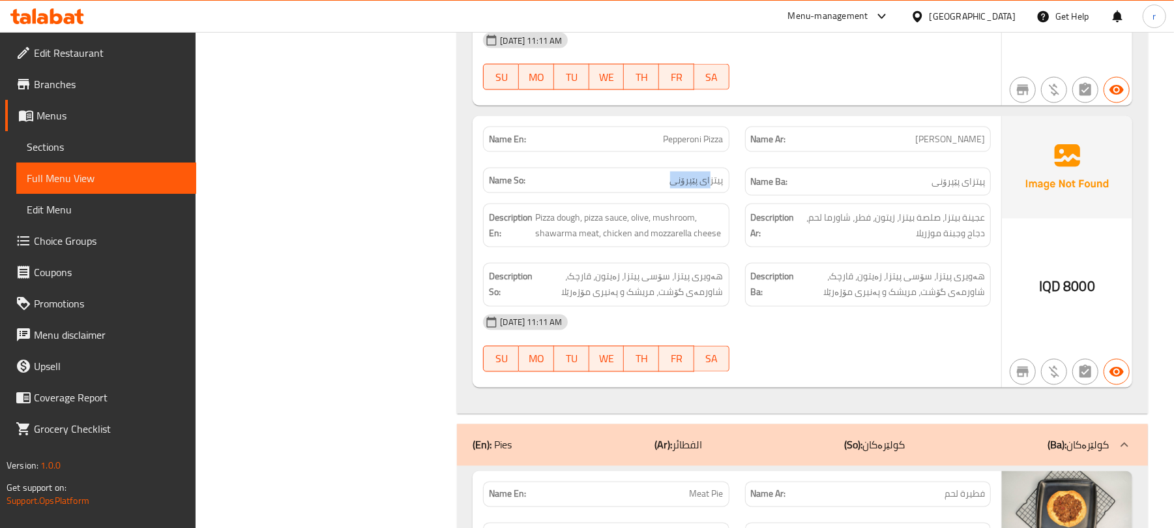
scroll to position [1472, 0]
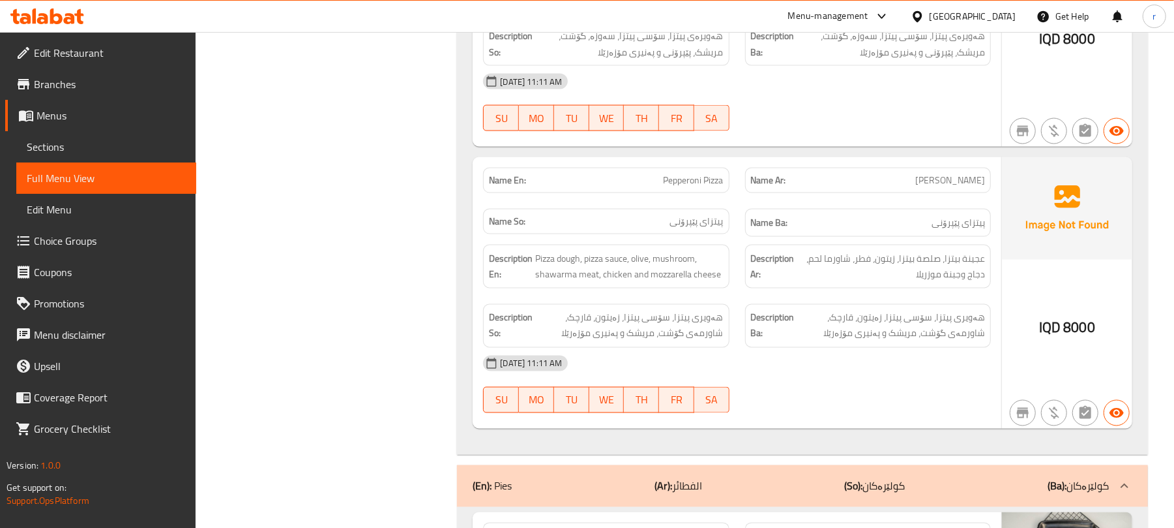
click at [723, 228] on span "پیتزای پێپرۆنی" at bounding box center [696, 222] width 53 height 14
drag, startPoint x: 661, startPoint y: 192, endPoint x: 702, endPoint y: 190, distance: 40.5
click at [702, 187] on span "Pepperoni Pizza" at bounding box center [694, 180] width 60 height 14
drag, startPoint x: 541, startPoint y: 285, endPoint x: 673, endPoint y: 262, distance: 134.3
click at [673, 262] on span "Pizza dough, pizza sauce, olive, mushroom, shawarma meat, chicken and mozzarell…" at bounding box center [629, 266] width 188 height 32
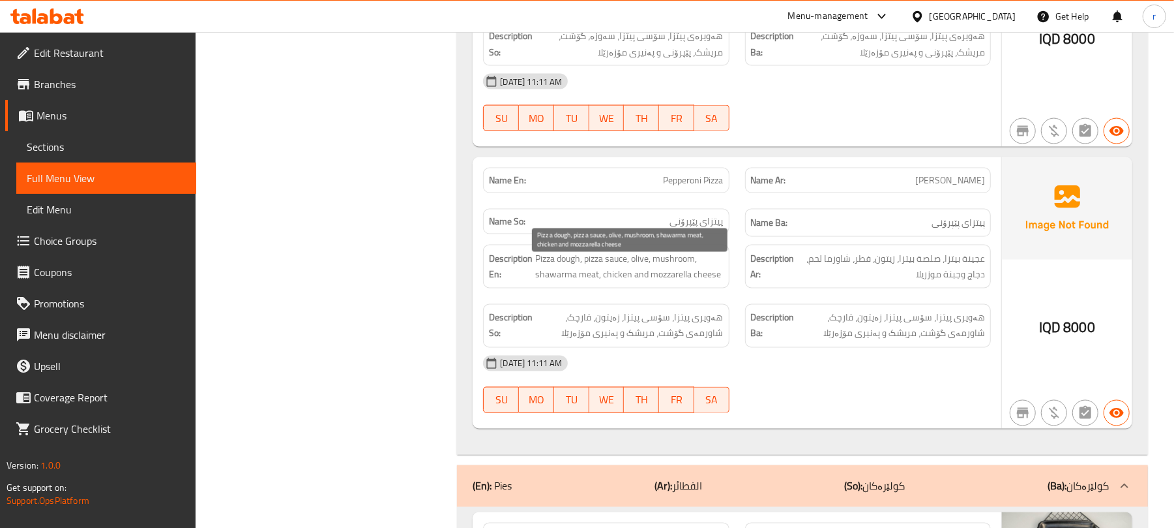
click at [668, 265] on span "Pizza dough, pizza sauce, olive, mushroom, shawarma meat, chicken and mozzarell…" at bounding box center [629, 266] width 188 height 32
drag, startPoint x: 561, startPoint y: 288, endPoint x: 629, endPoint y: 288, distance: 67.8
click at [629, 282] on span "Pizza dough, pizza sauce, olive, mushroom, shawarma meat, chicken and mozzarell…" at bounding box center [629, 266] width 188 height 32
click at [614, 392] on div "SU MO TU WE TH FR SA" at bounding box center [606, 400] width 262 height 42
drag, startPoint x: 632, startPoint y: 288, endPoint x: 537, endPoint y: 287, distance: 94.6
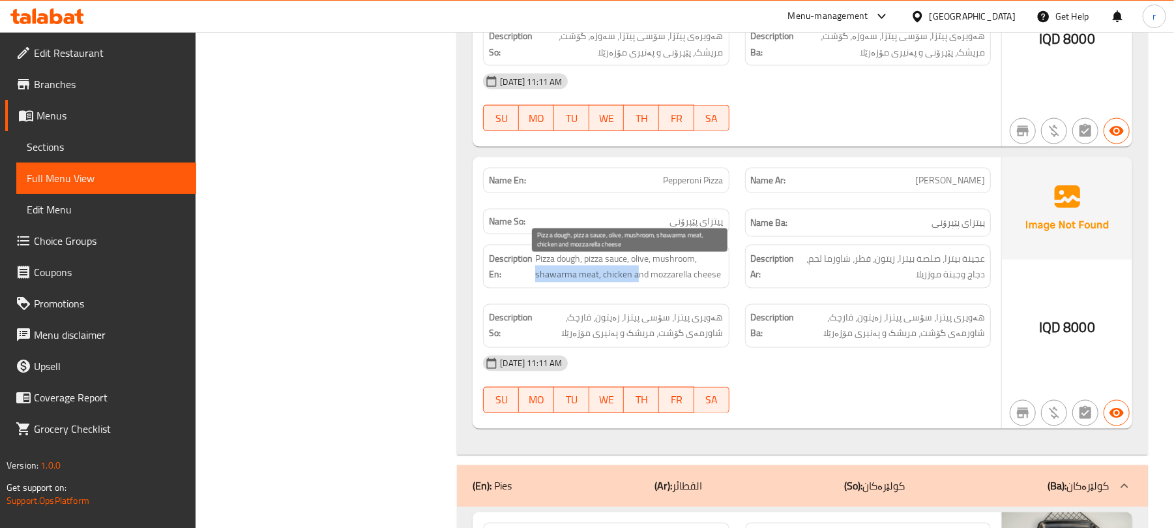
click at [537, 282] on span "Pizza dough, pizza sauce, olive, mushroom, shawarma meat, chicken and mozzarell…" at bounding box center [629, 266] width 188 height 32
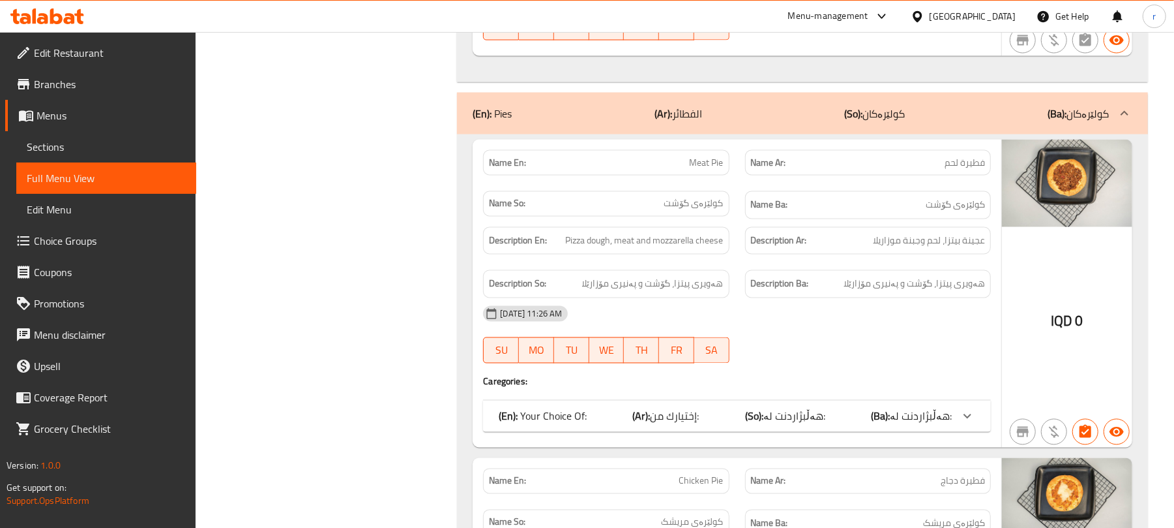
scroll to position [1565, 0]
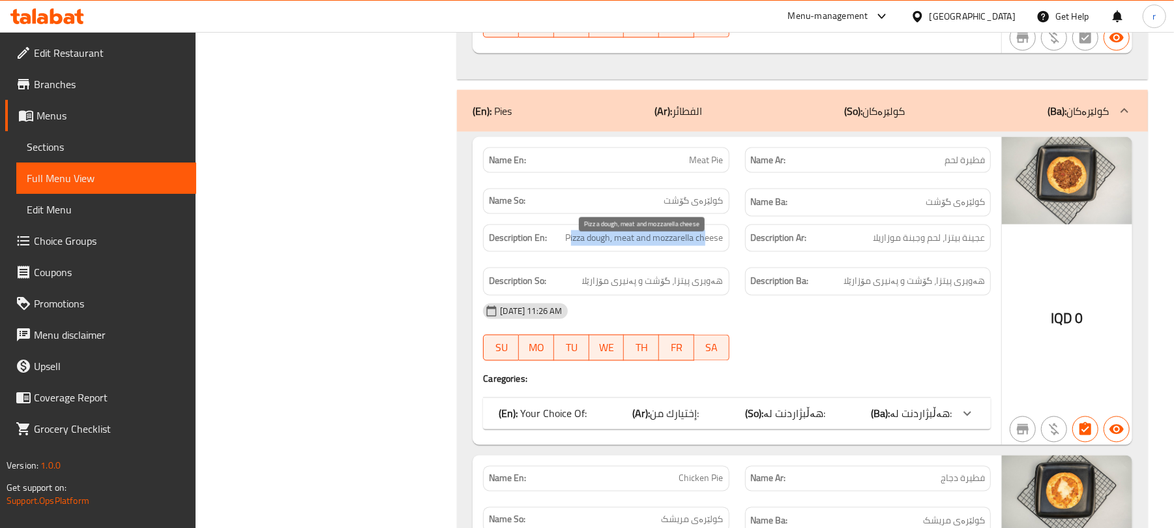
drag, startPoint x: 569, startPoint y: 251, endPoint x: 707, endPoint y: 247, distance: 138.3
click at [706, 247] on span "Pizza dough, meat and mozzarella cheese" at bounding box center [645, 238] width 158 height 16
drag, startPoint x: 614, startPoint y: 292, endPoint x: 775, endPoint y: 267, distance: 163.6
click at [749, 282] on div "Description En: Pizza dough, meat and mozzarella cheese Description Ar: عجينة ب…" at bounding box center [737, 260] width 524 height 87
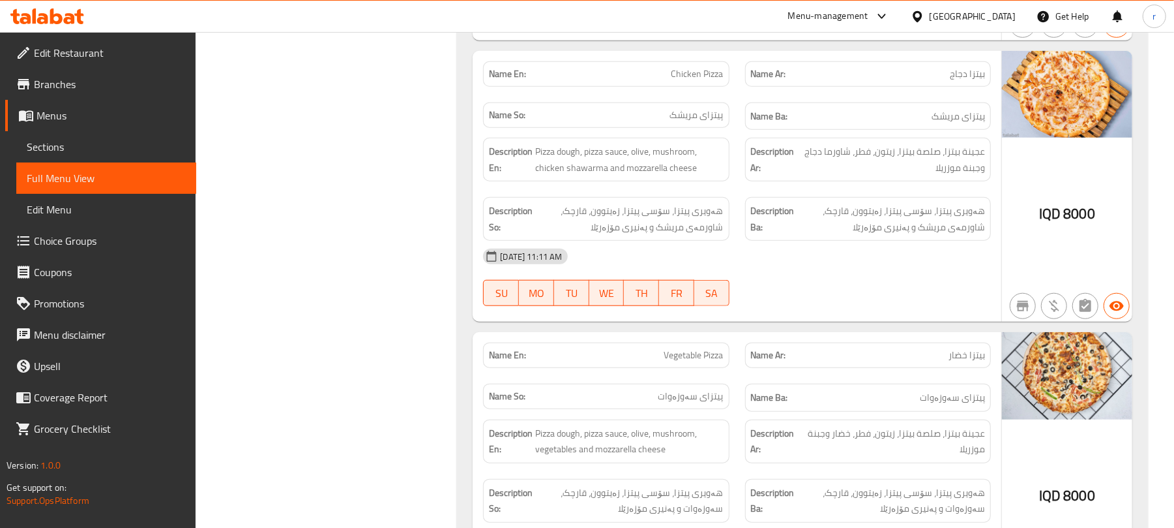
scroll to position [522, 0]
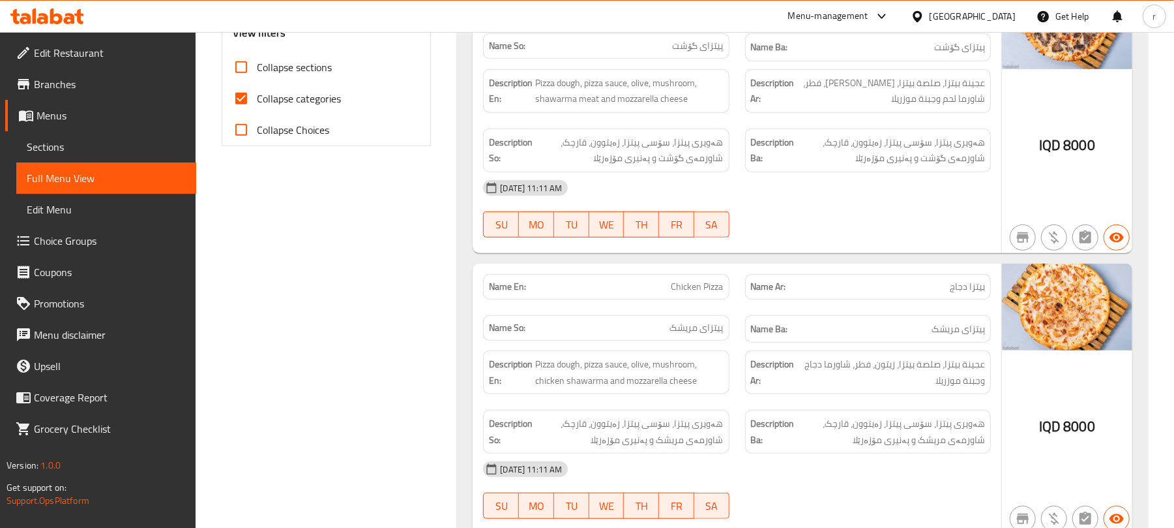
click at [280, 102] on span "Collapse categories" at bounding box center [299, 99] width 84 height 16
click at [257, 102] on input "Collapse categories" at bounding box center [241, 98] width 31 height 31
checkbox input "false"
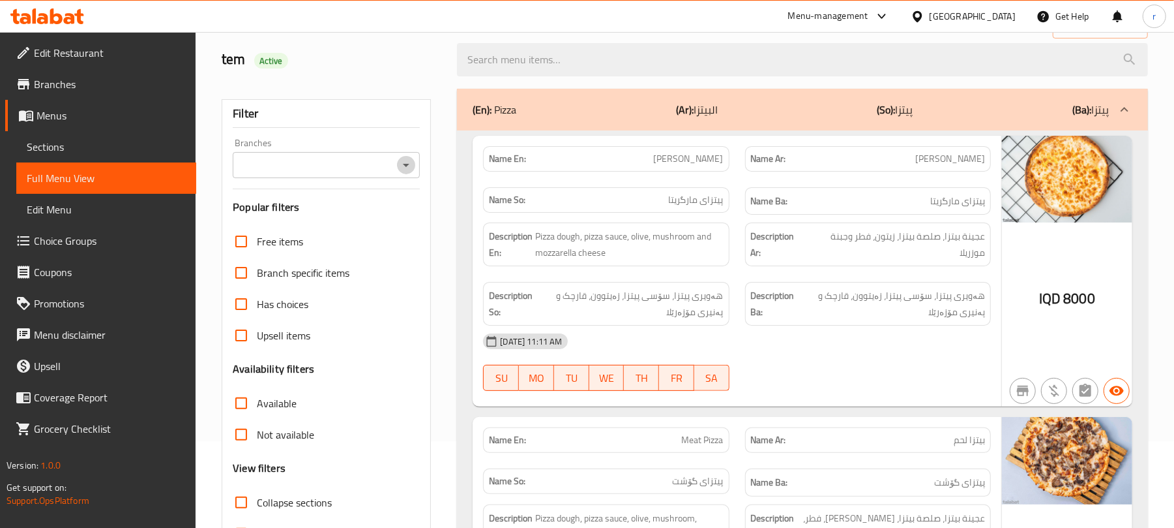
click at [406, 173] on icon "Open" at bounding box center [406, 165] width 16 height 16
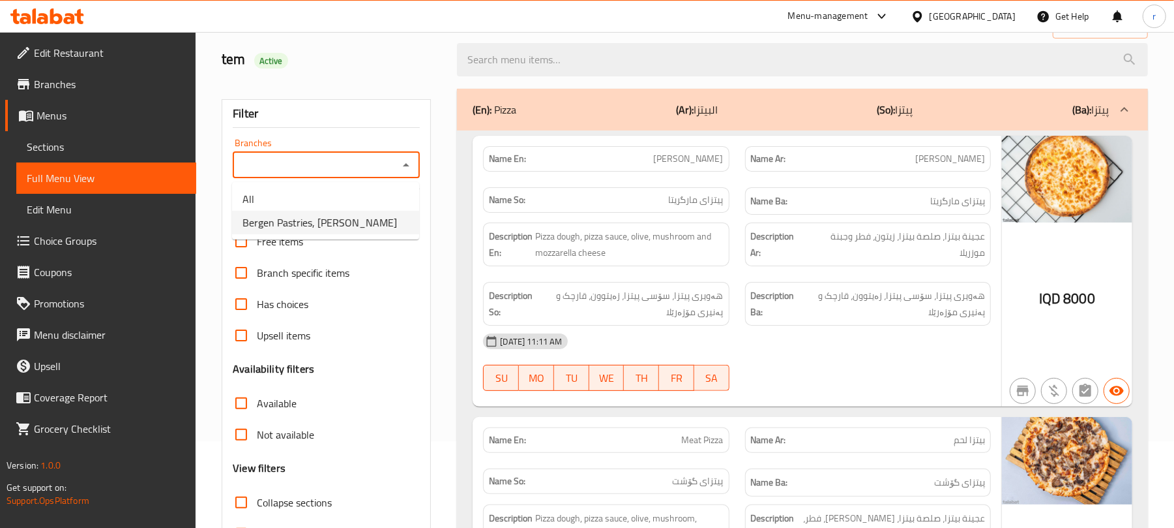
click at [343, 220] on span "Bergen Pastries, [PERSON_NAME]" at bounding box center [320, 223] width 155 height 16
type input "Bergen Pastries, [PERSON_NAME]"
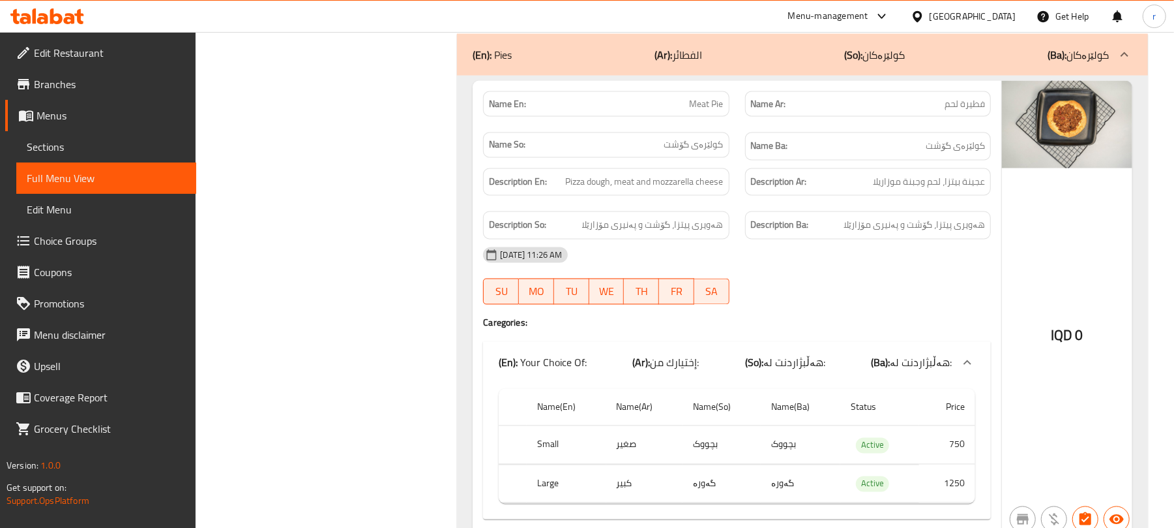
scroll to position [1652, 0]
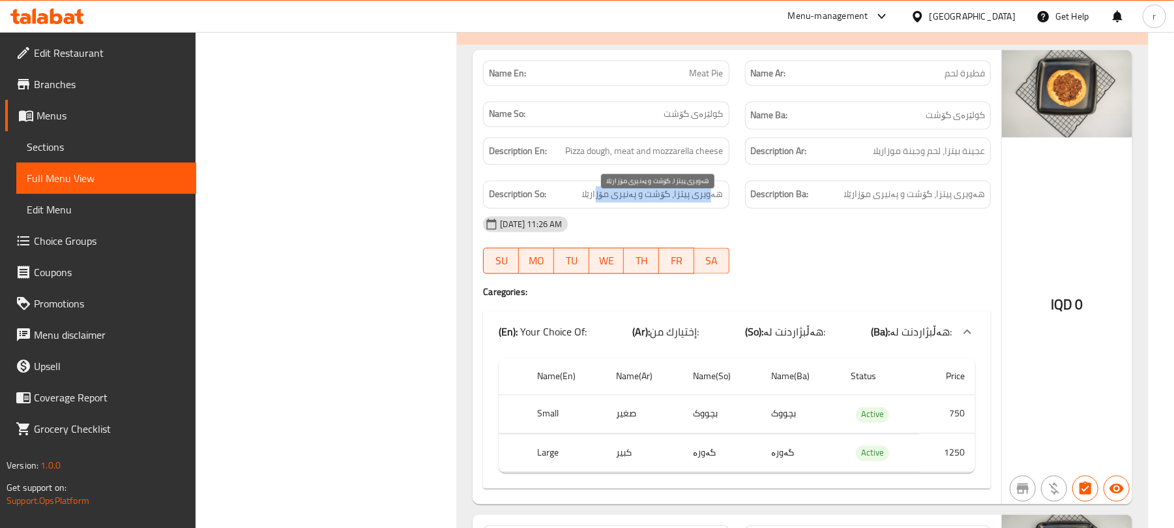
drag, startPoint x: 713, startPoint y: 211, endPoint x: 597, endPoint y: 207, distance: 116.2
click at [597, 203] on span "هەویری پیتزا، گۆشت و پەنیری مۆزارێلا" at bounding box center [653, 195] width 142 height 16
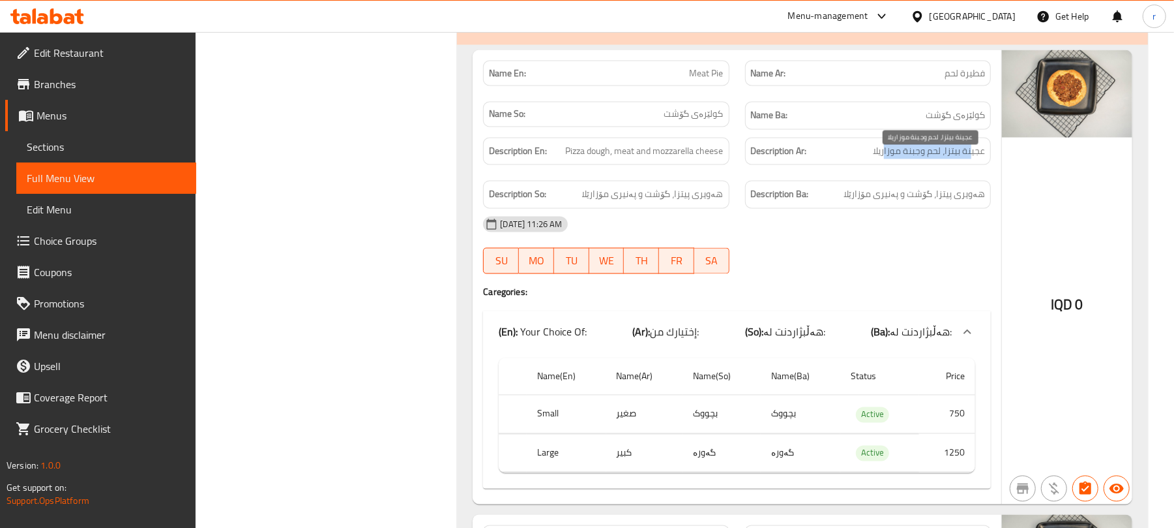
drag, startPoint x: 950, startPoint y: 166, endPoint x: 884, endPoint y: 164, distance: 65.2
click at [885, 160] on span "عجينة بيتزا، لحم وجبنة موزاريلا" at bounding box center [929, 151] width 112 height 16
drag, startPoint x: 961, startPoint y: 126, endPoint x: 788, endPoint y: 132, distance: 173.6
click at [880, 124] on h6 "Name Ba: کولێرەی گۆشت" at bounding box center [868, 116] width 234 height 16
drag, startPoint x: 708, startPoint y: 130, endPoint x: 686, endPoint y: 129, distance: 21.6
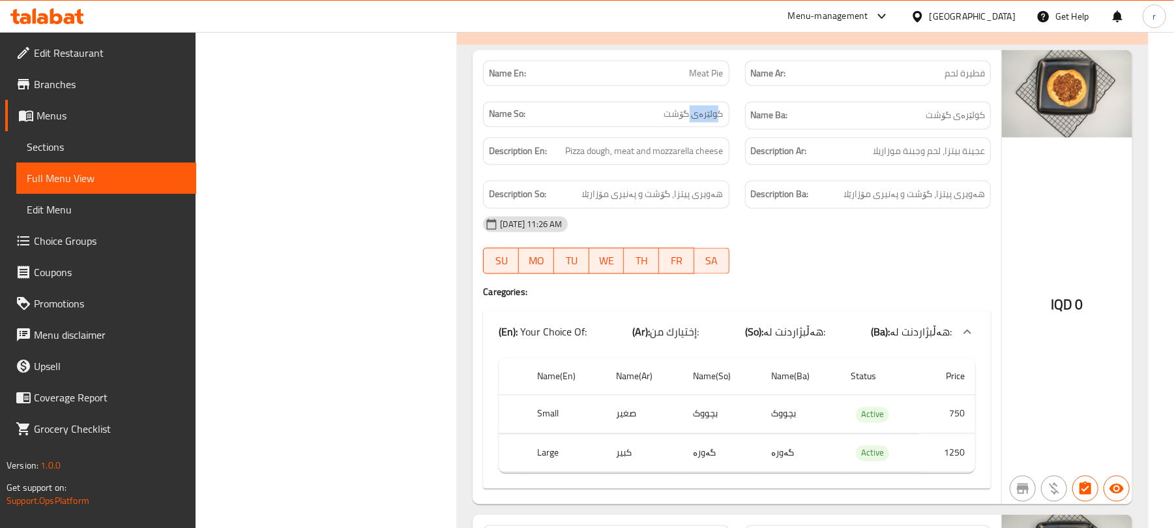
click at [687, 121] on span "کولێرەی گۆشت" at bounding box center [694, 115] width 59 height 14
drag, startPoint x: 712, startPoint y: 84, endPoint x: 708, endPoint y: 76, distance: 8.7
click at [692, 76] on span "Meat Pie" at bounding box center [707, 74] width 34 height 14
drag, startPoint x: 953, startPoint y: 85, endPoint x: 846, endPoint y: 82, distance: 107.0
click at [930, 80] on p "Name Ar: فطيرة لحم" at bounding box center [868, 74] width 234 height 14
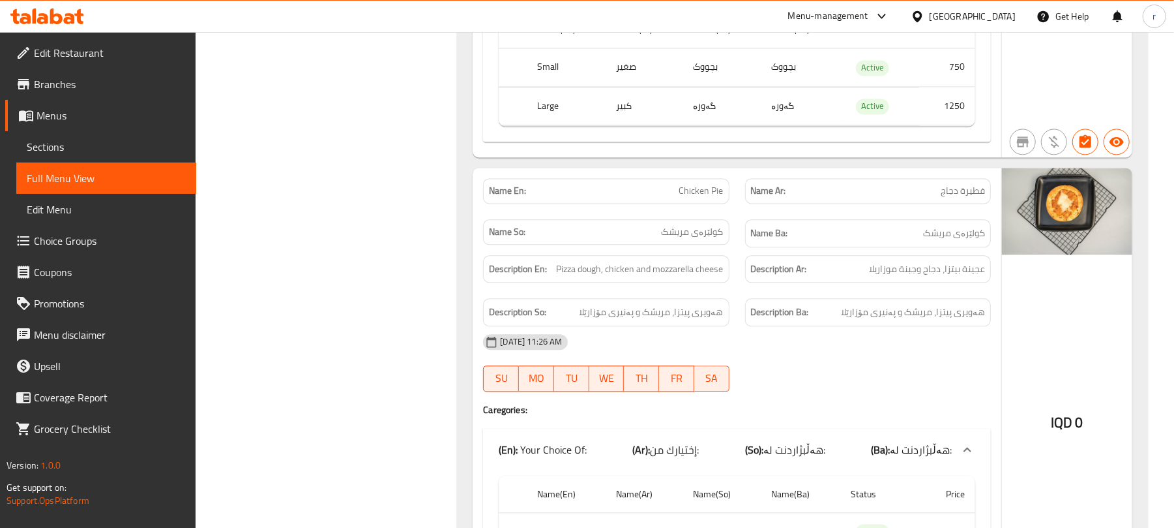
scroll to position [1999, 0]
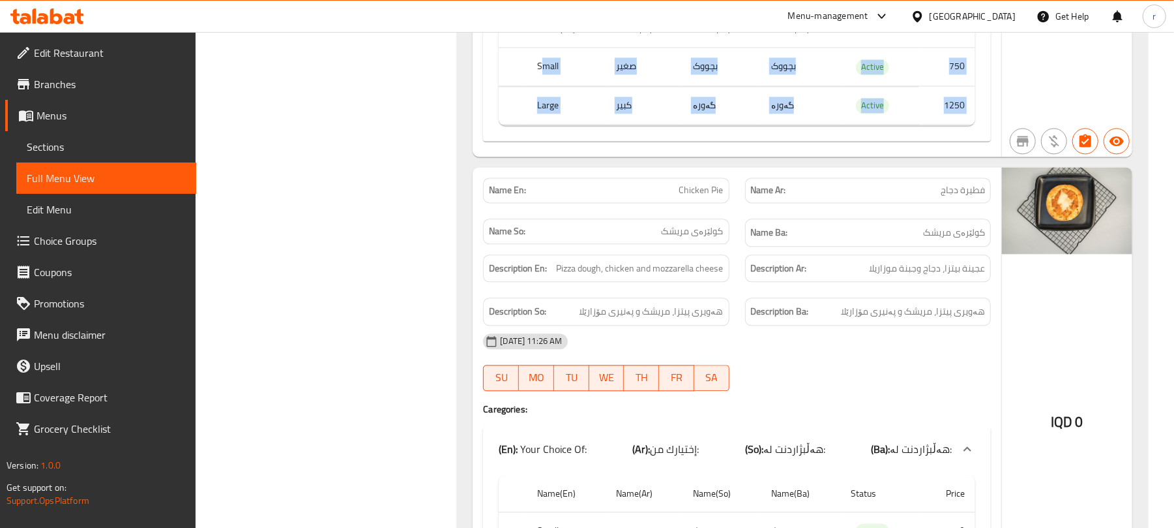
drag, startPoint x: 543, startPoint y: 74, endPoint x: 1002, endPoint y: 80, distance: 458.5
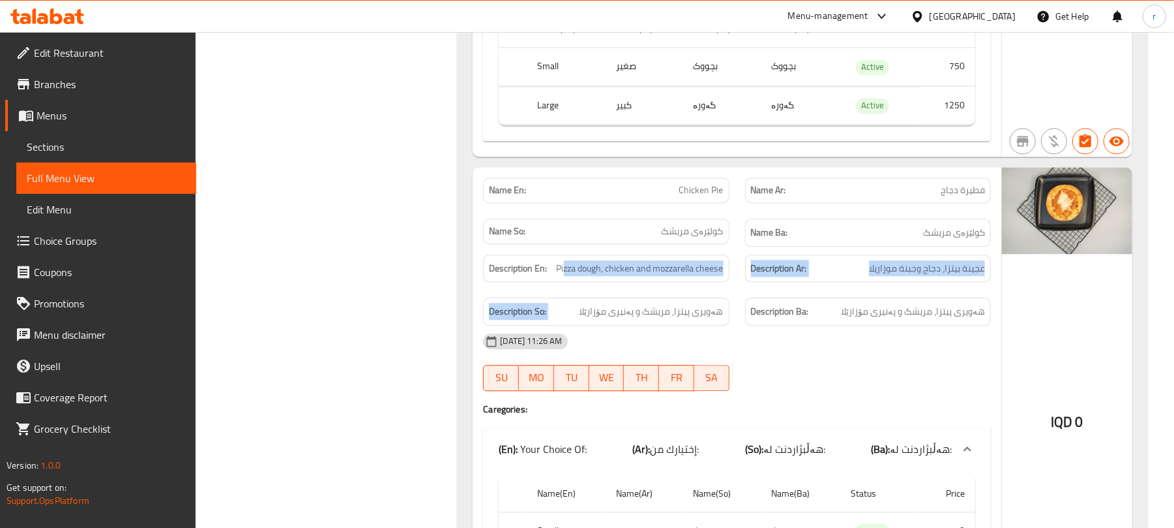
drag, startPoint x: 645, startPoint y: 280, endPoint x: 721, endPoint y: 314, distance: 82.6
click at [721, 314] on div "Description En: Pizza dough, chicken and mozzarella cheese Description Ar: عجين…" at bounding box center [737, 290] width 524 height 87
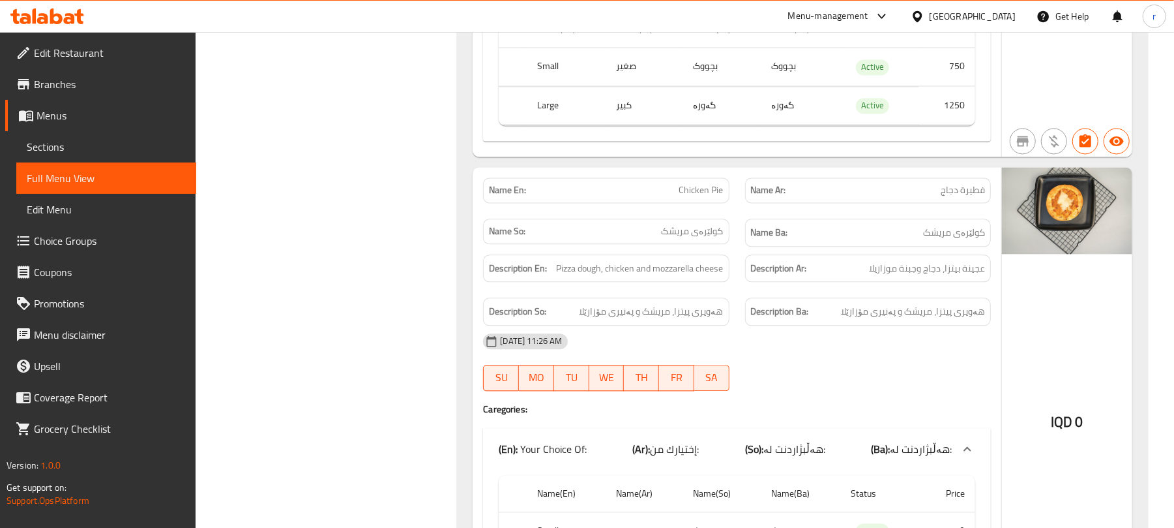
drag, startPoint x: 833, startPoint y: 335, endPoint x: 707, endPoint y: 350, distance: 126.8
click at [833, 325] on div "Description Ba: هەویری پیتزا، مریشک و پەنیری مۆزارێلا" at bounding box center [868, 311] width 246 height 28
drag, startPoint x: 608, startPoint y: 337, endPoint x: 545, endPoint y: 335, distance: 62.6
click at [557, 325] on div "Description So: هەویری پیتزا، مریشک و پەنیری مۆزارێلا" at bounding box center [606, 311] width 246 height 28
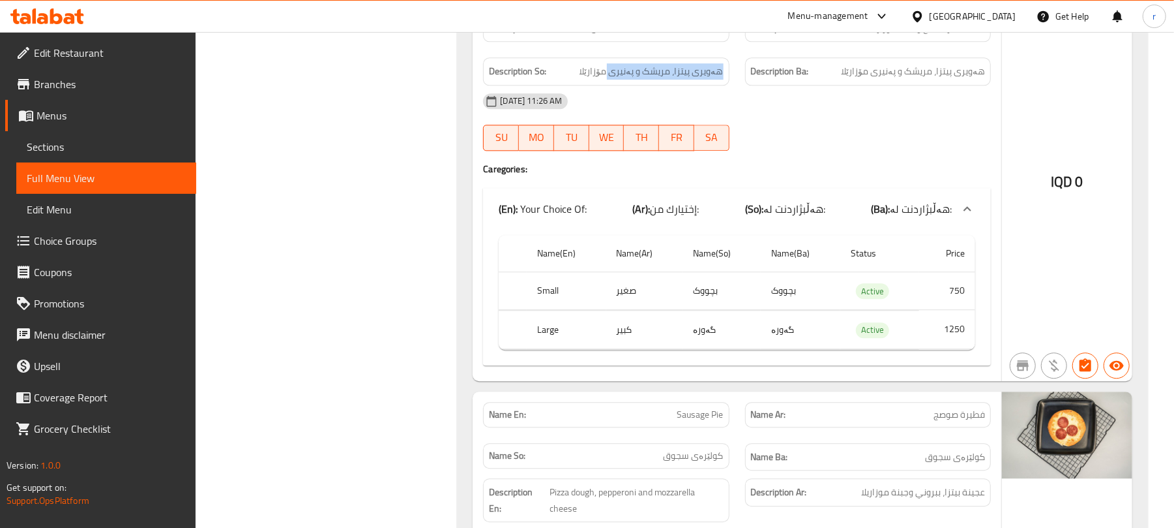
scroll to position [2260, 0]
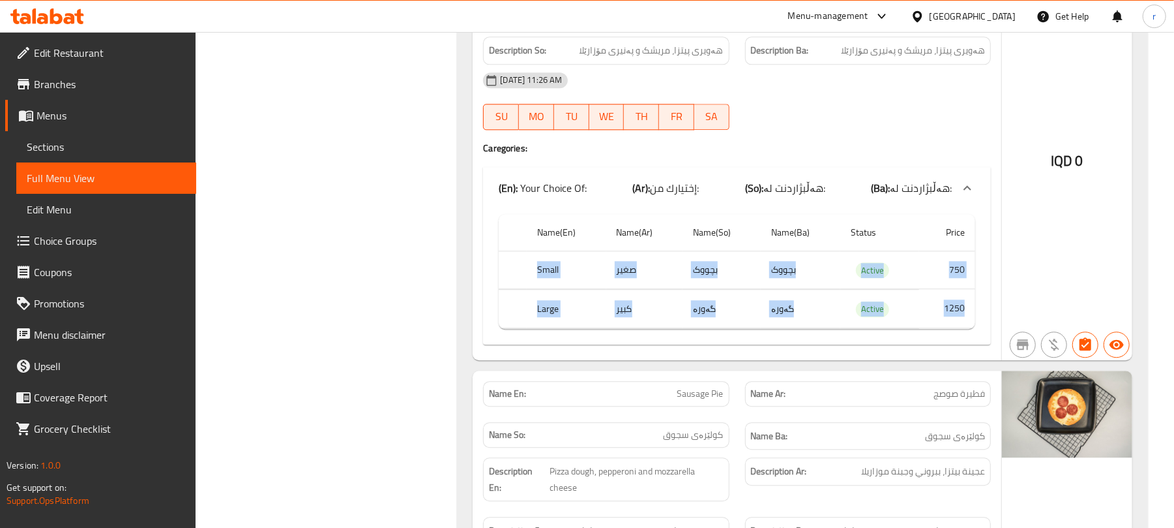
drag, startPoint x: 510, startPoint y: 285, endPoint x: 963, endPoint y: 340, distance: 456.6
click at [963, 328] on tbody "Small صغير بچووک بچووک Active 750 Large كبير گەورە گەورە Active 1250" at bounding box center [737, 289] width 477 height 78
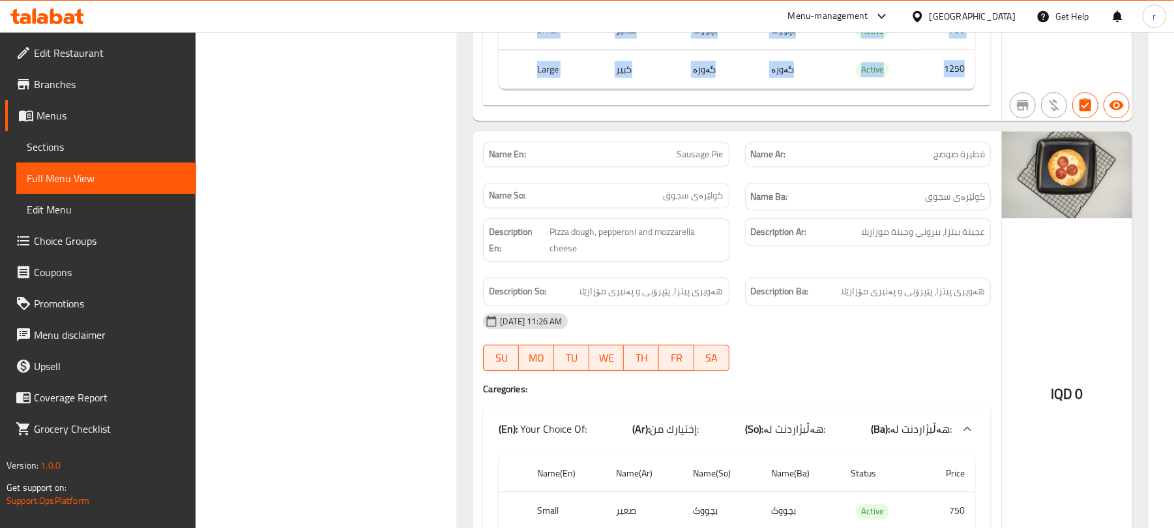
scroll to position [2521, 0]
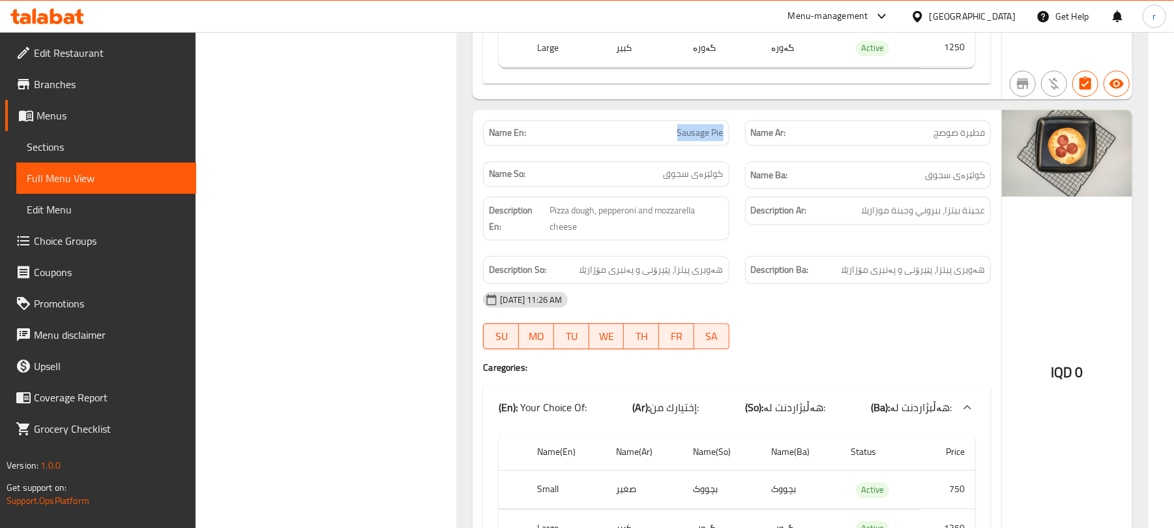
drag, startPoint x: 717, startPoint y: 149, endPoint x: 766, endPoint y: 136, distance: 50.2
click at [755, 139] on div "Name En: Sausage Pie Name Ar: فطيرة صوصج Name So: کولێرەی سجوق Name Ba: کولێرەی…" at bounding box center [737, 154] width 524 height 85
click at [953, 140] on span "فطيرة صوصج" at bounding box center [960, 133] width 52 height 14
drag, startPoint x: 655, startPoint y: 190, endPoint x: 747, endPoint y: 179, distance: 93.3
click at [723, 181] on p "Name So: کولێرەی سجوق" at bounding box center [606, 174] width 234 height 14
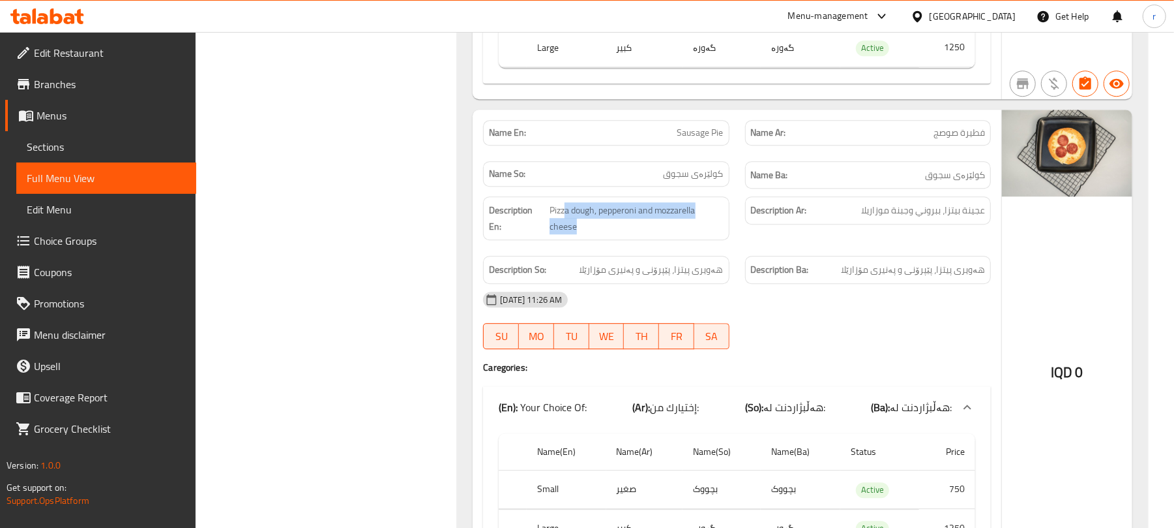
drag, startPoint x: 564, startPoint y: 227, endPoint x: 666, endPoint y: 260, distance: 107.5
click at [664, 248] on div "Description En: Pizza dough, pepperoni and mozzarella cheese" at bounding box center [606, 217] width 262 height 59
click at [65, 142] on span "Sections" at bounding box center [106, 147] width 159 height 16
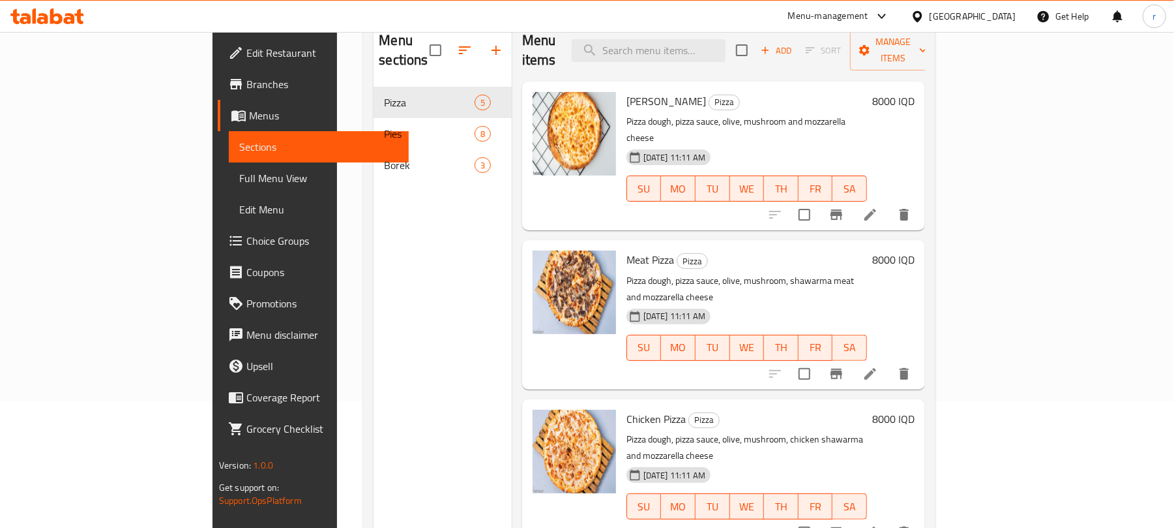
scroll to position [97, 0]
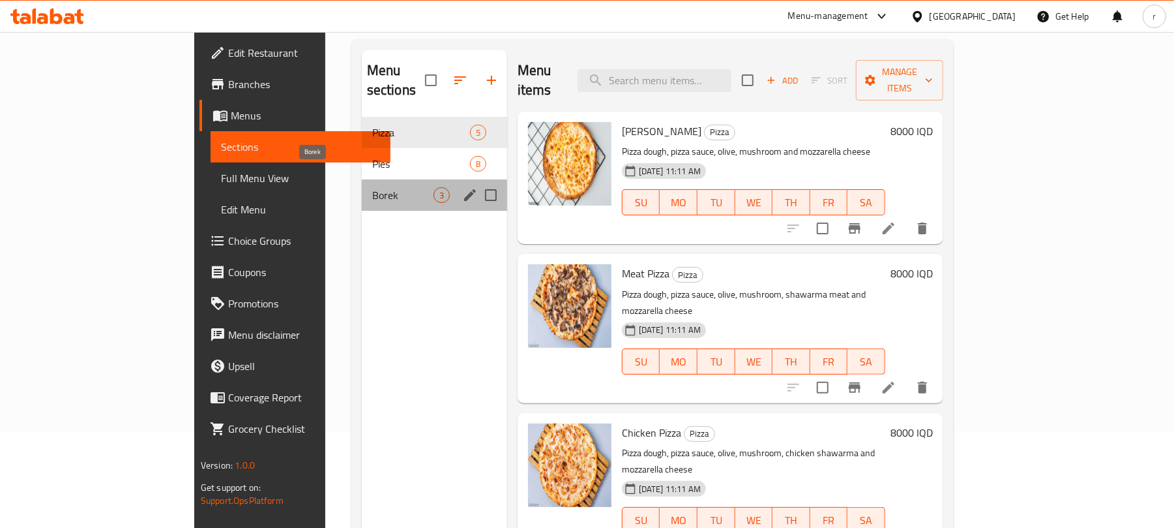
click at [372, 187] on span "Borek" at bounding box center [402, 195] width 61 height 16
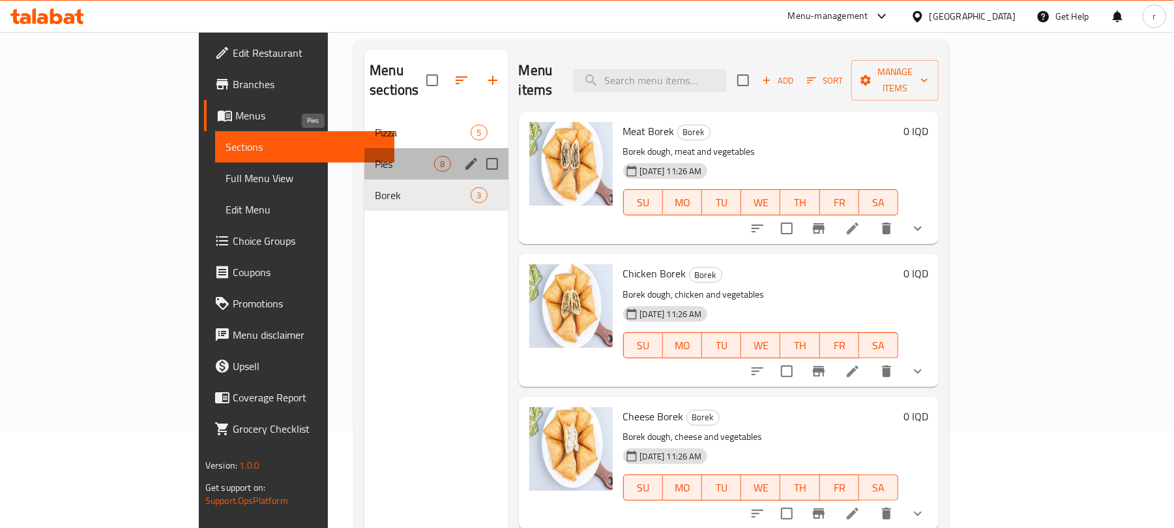
click at [375, 156] on span "Pies" at bounding box center [404, 164] width 59 height 16
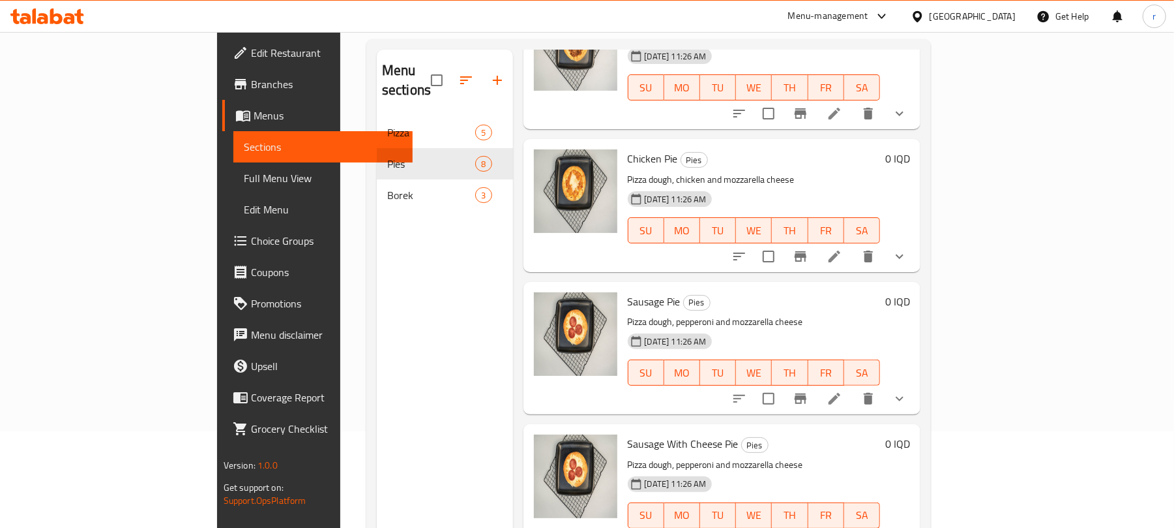
scroll to position [87, 0]
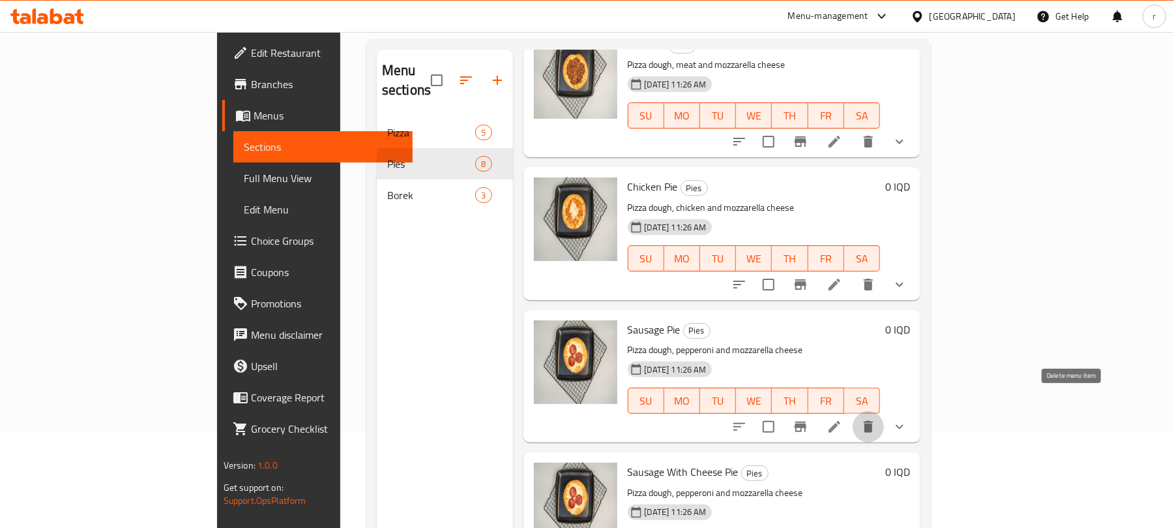
click at [873, 421] on icon "delete" at bounding box center [868, 427] width 9 height 12
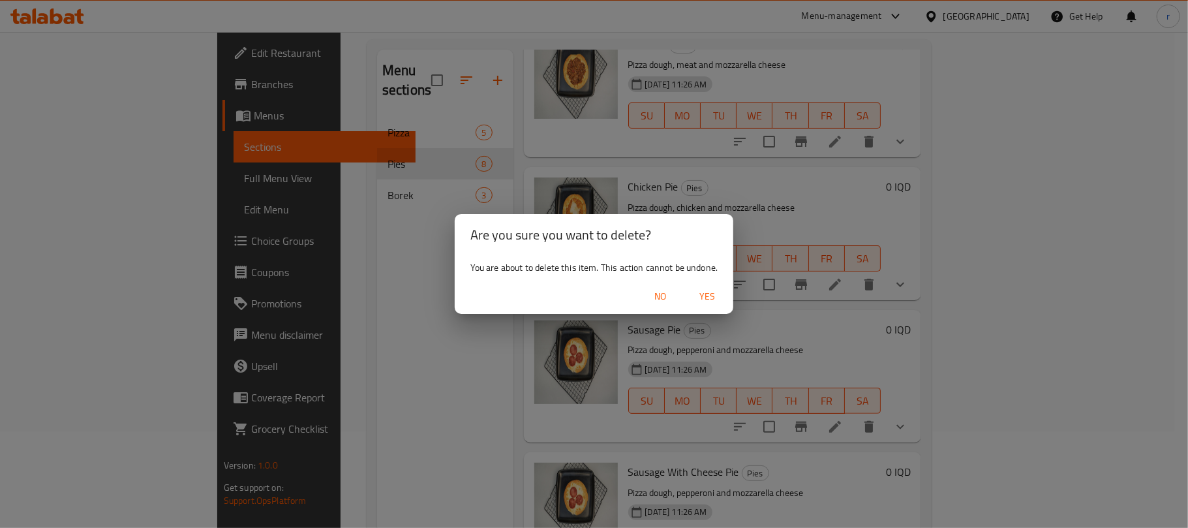
click at [713, 290] on span "Yes" at bounding box center [706, 296] width 31 height 16
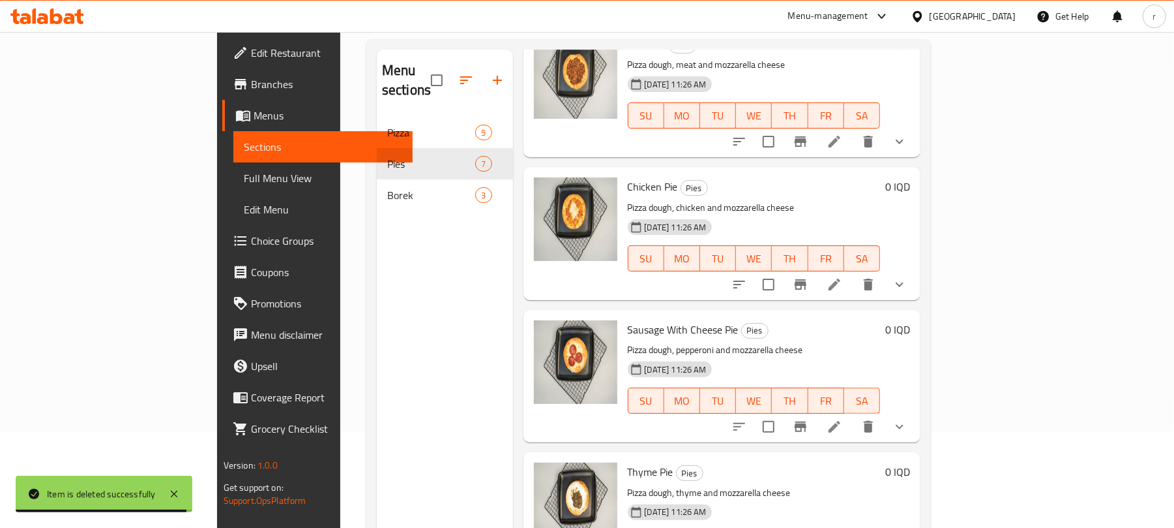
click at [244, 175] on span "Full Menu View" at bounding box center [323, 178] width 159 height 16
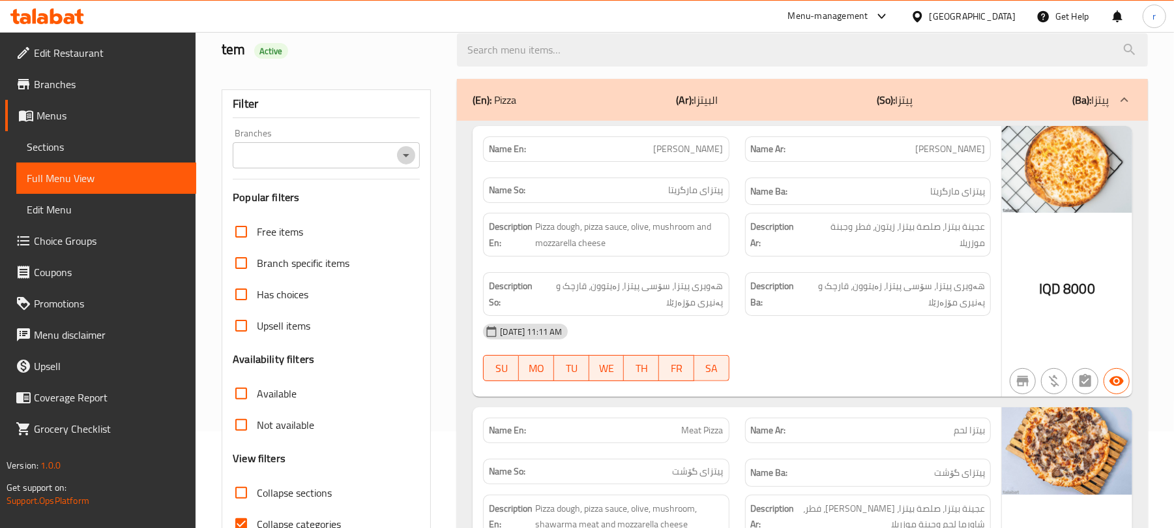
click at [405, 162] on icon "Open" at bounding box center [406, 155] width 16 height 16
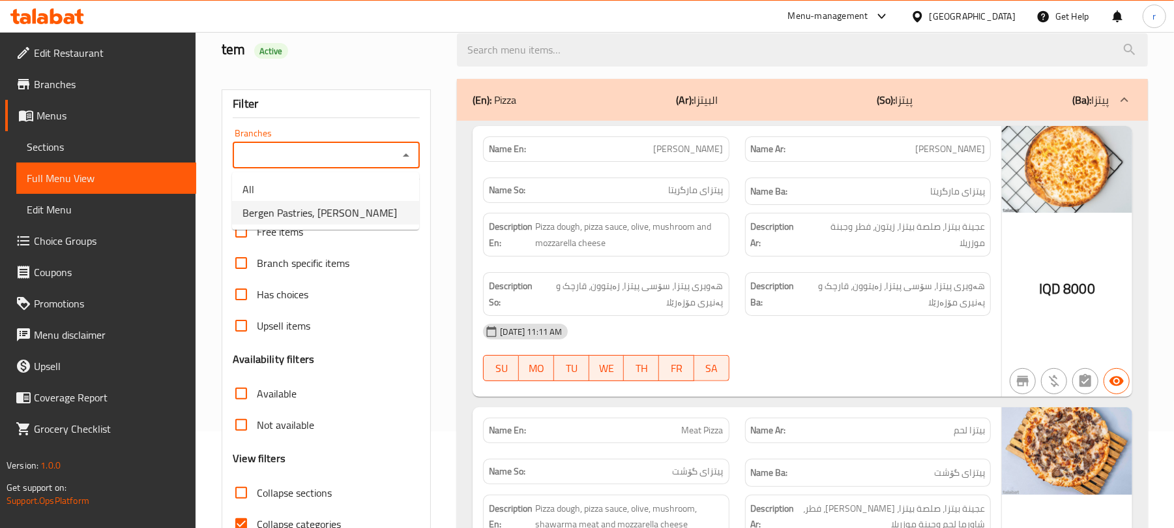
click at [350, 215] on span "Bergen Pastries, [PERSON_NAME]" at bounding box center [320, 213] width 155 height 16
type input "Bergen Pastries, [PERSON_NAME]"
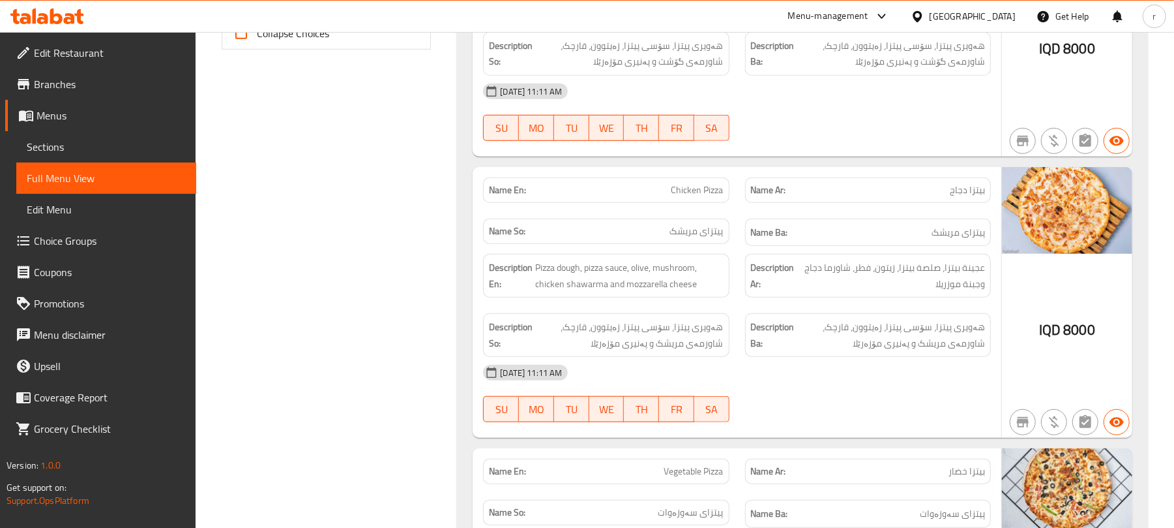
scroll to position [444, 0]
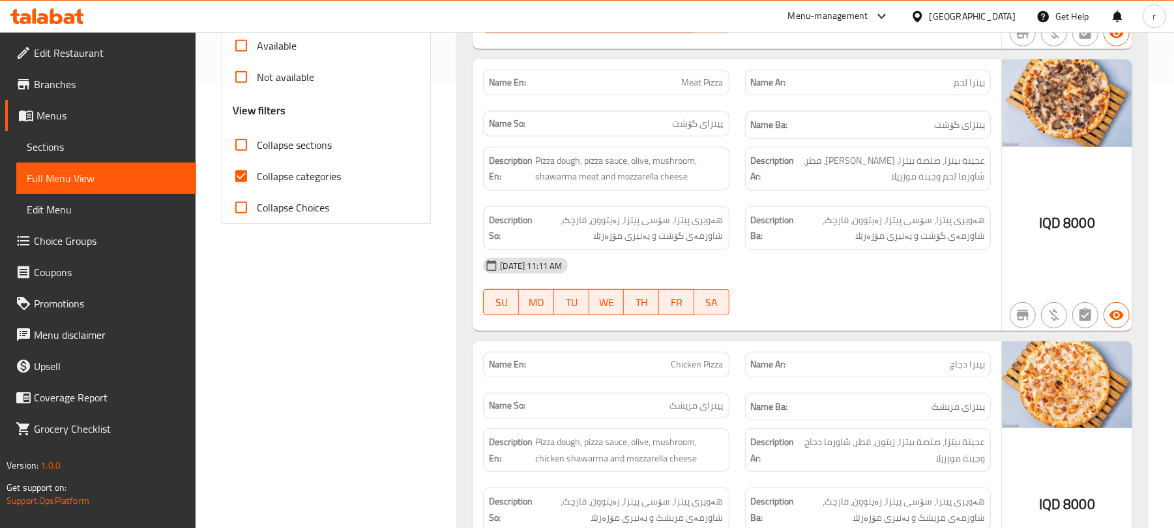
click at [304, 184] on span "Collapse categories" at bounding box center [299, 176] width 84 height 16
click at [257, 185] on input "Collapse categories" at bounding box center [241, 175] width 31 height 31
checkbox input "false"
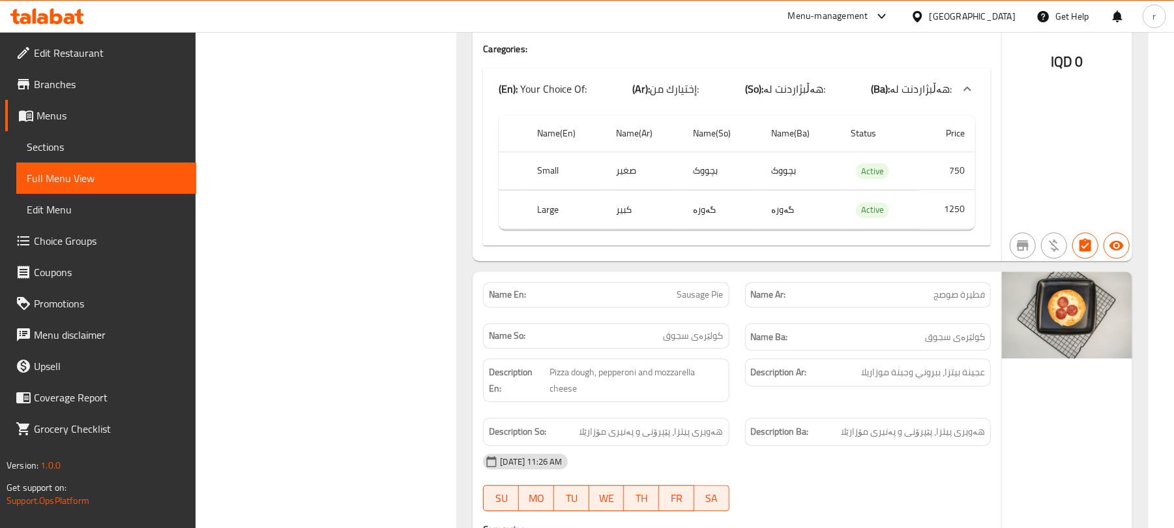
scroll to position [2618, 0]
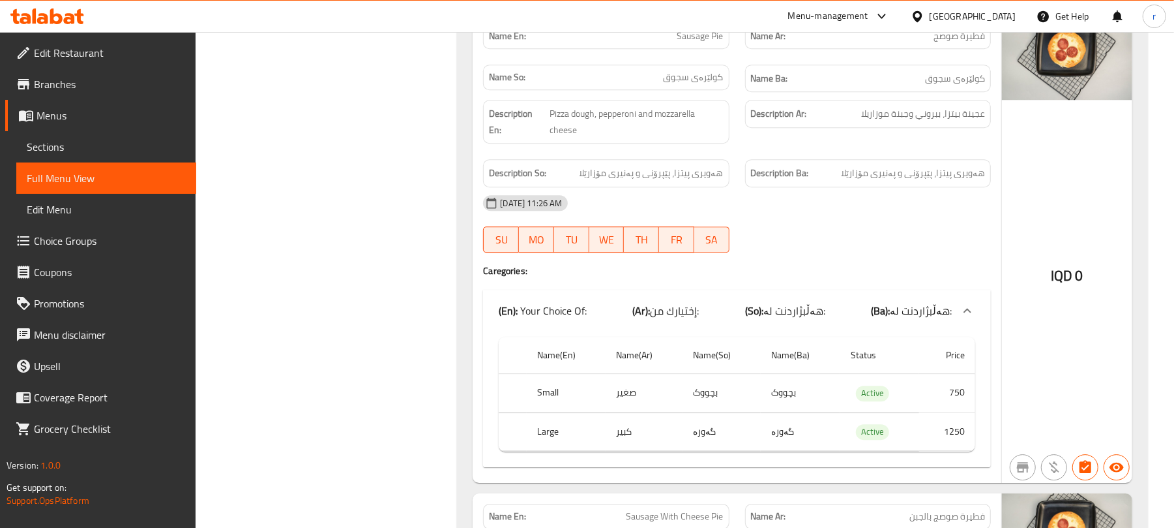
click at [74, 151] on span "Sections" at bounding box center [106, 147] width 159 height 16
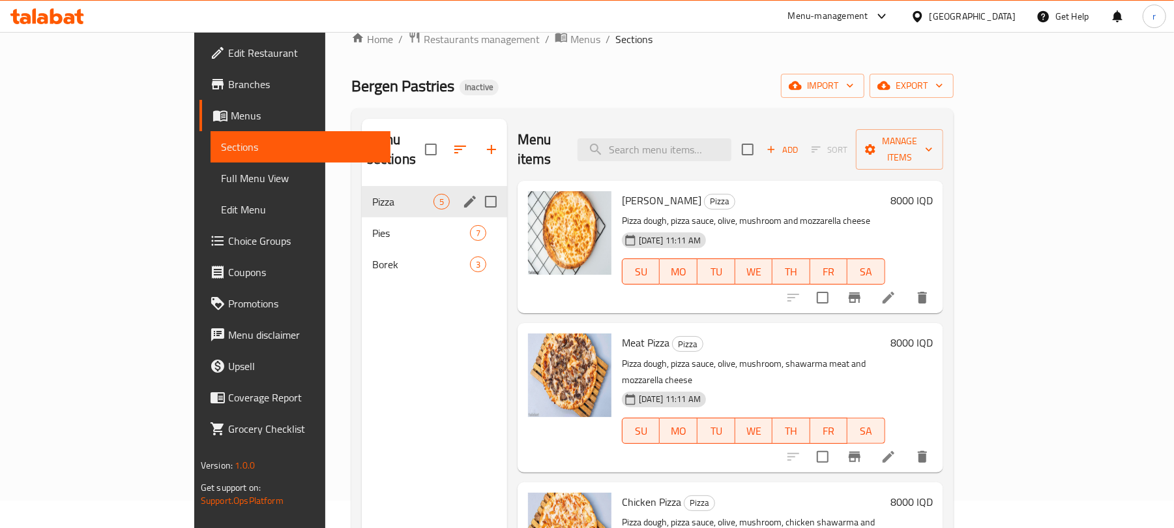
scroll to position [9, 0]
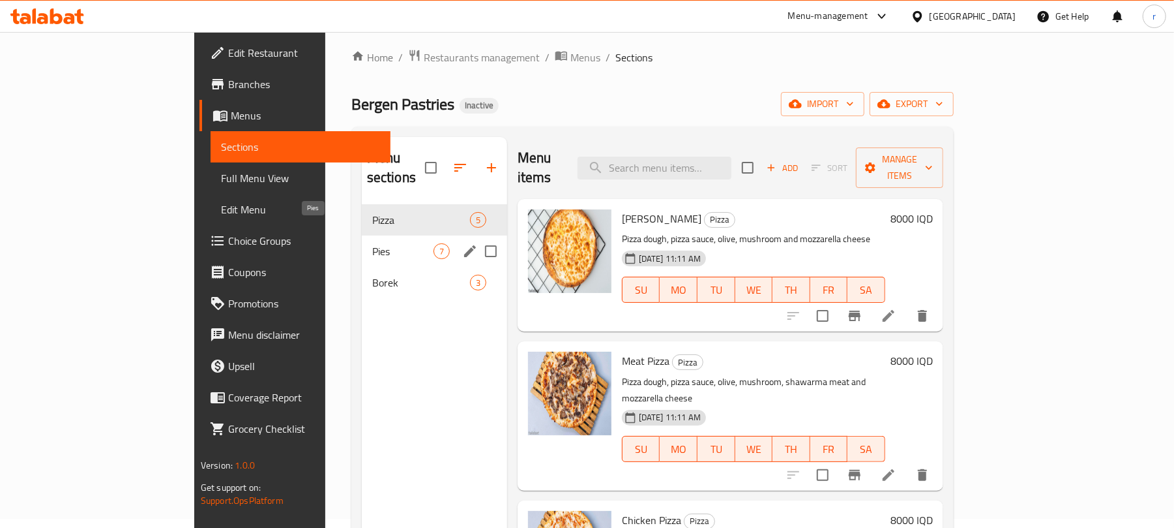
click at [372, 243] on span "Pies" at bounding box center [402, 251] width 61 height 16
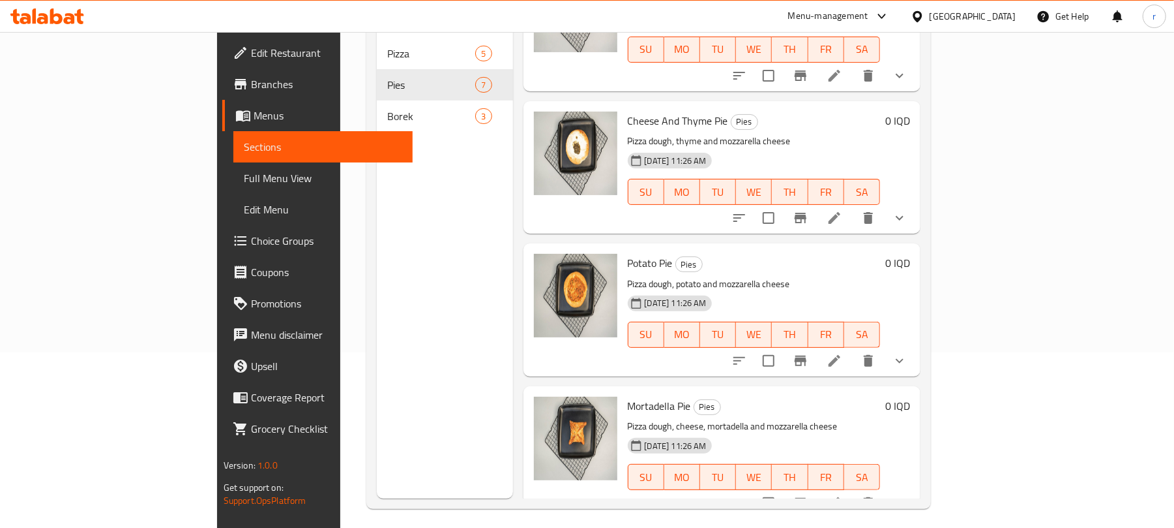
scroll to position [183, 0]
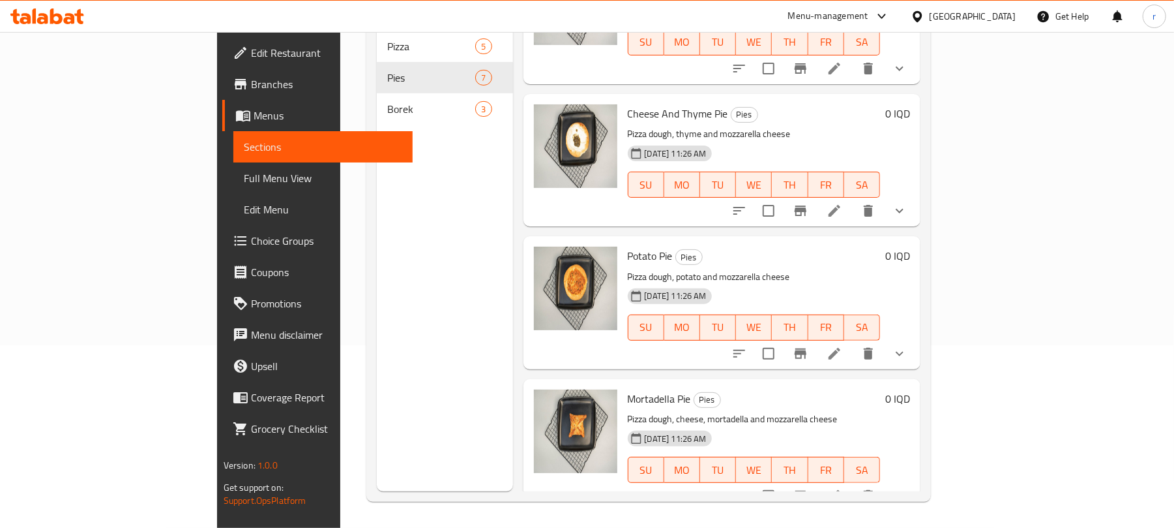
click at [244, 179] on span "Full Menu View" at bounding box center [323, 178] width 159 height 16
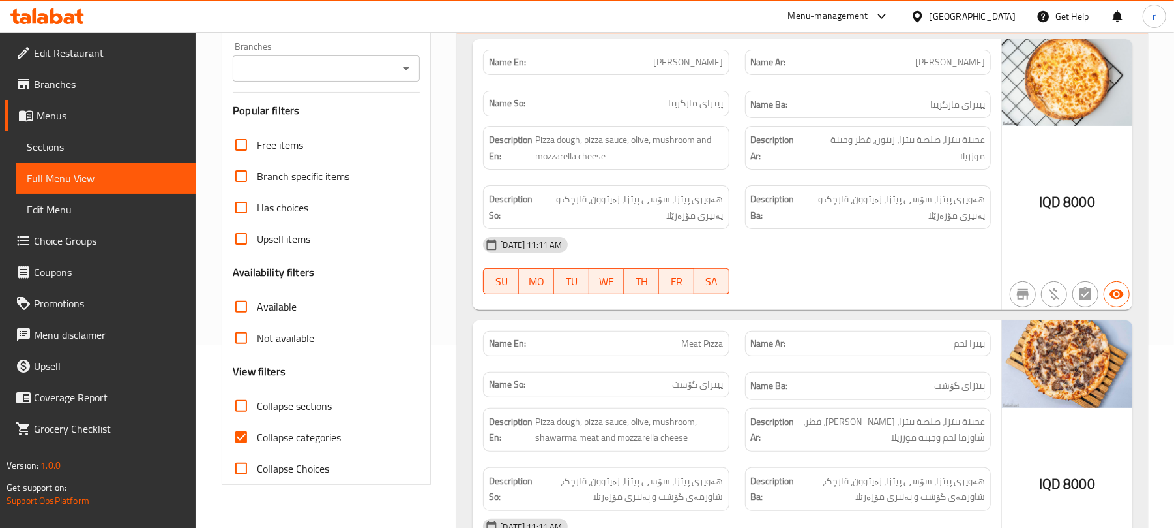
drag, startPoint x: 277, startPoint y: 437, endPoint x: 277, endPoint y: 428, distance: 9.2
click at [277, 438] on span "Collapse categories" at bounding box center [299, 437] width 84 height 16
click at [257, 438] on input "Collapse categories" at bounding box center [241, 436] width 31 height 31
checkbox input "false"
click at [407, 76] on icon "Open" at bounding box center [406, 69] width 16 height 16
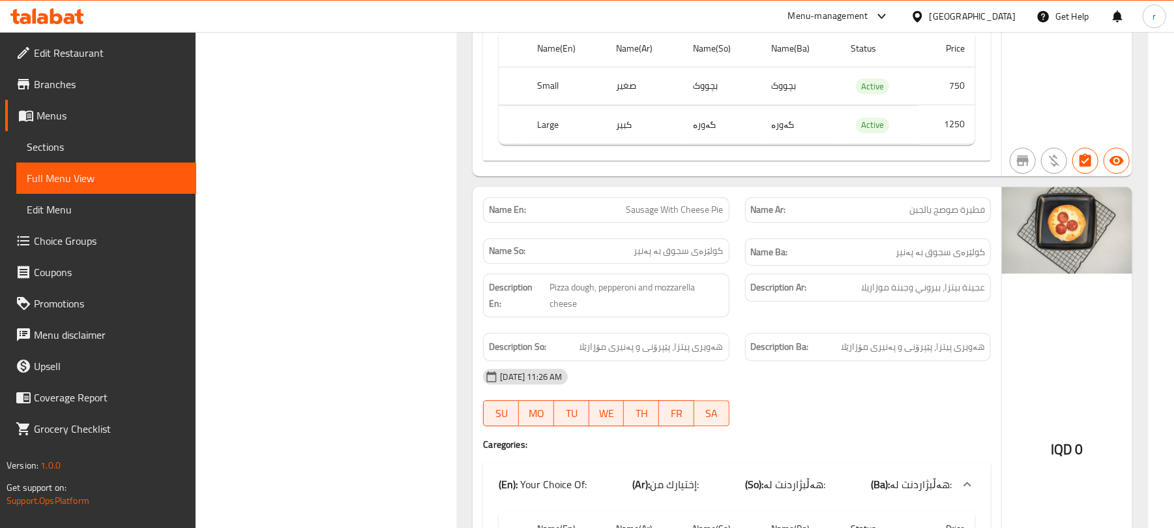
scroll to position [2531, 0]
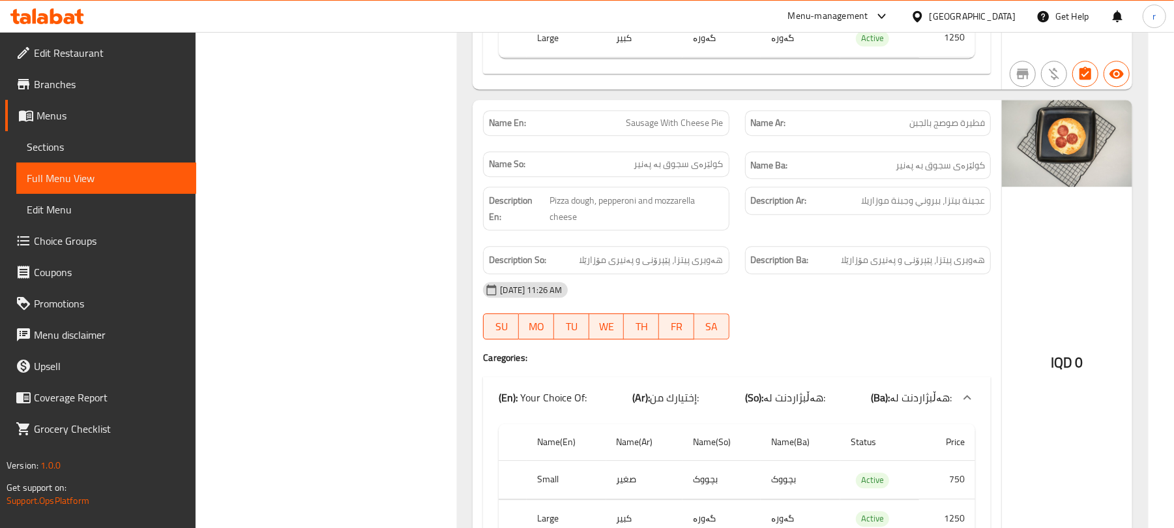
click at [125, 143] on span "Sections" at bounding box center [106, 147] width 159 height 16
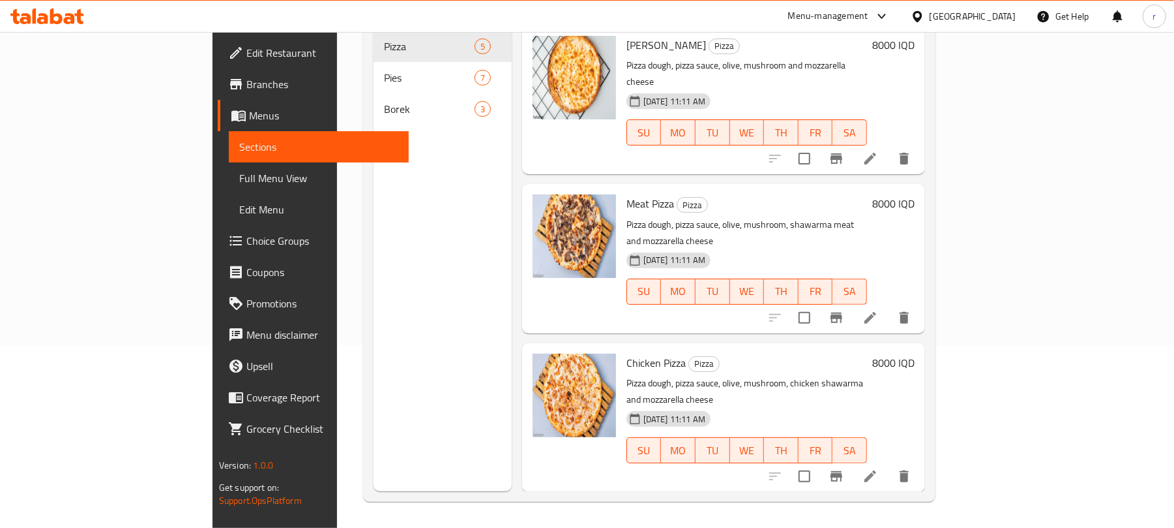
scroll to position [97, 0]
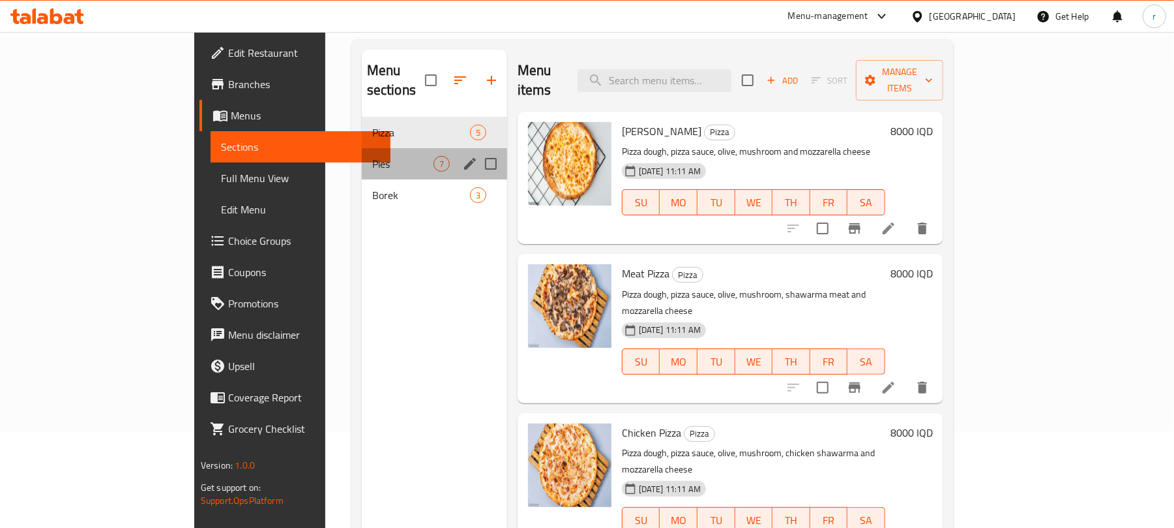
click at [362, 154] on div "Pies 7" at bounding box center [434, 163] width 145 height 31
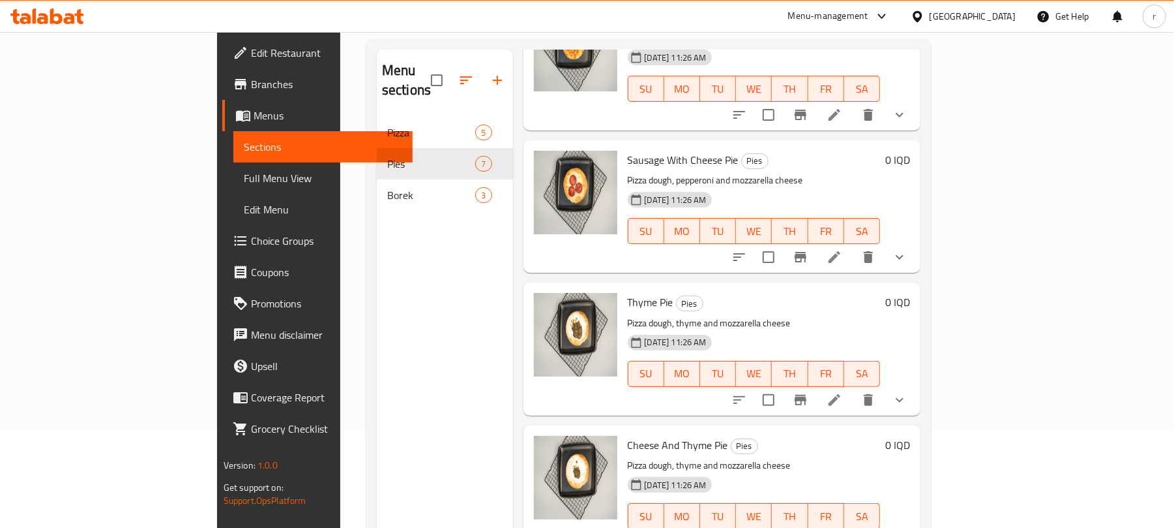
scroll to position [261, 0]
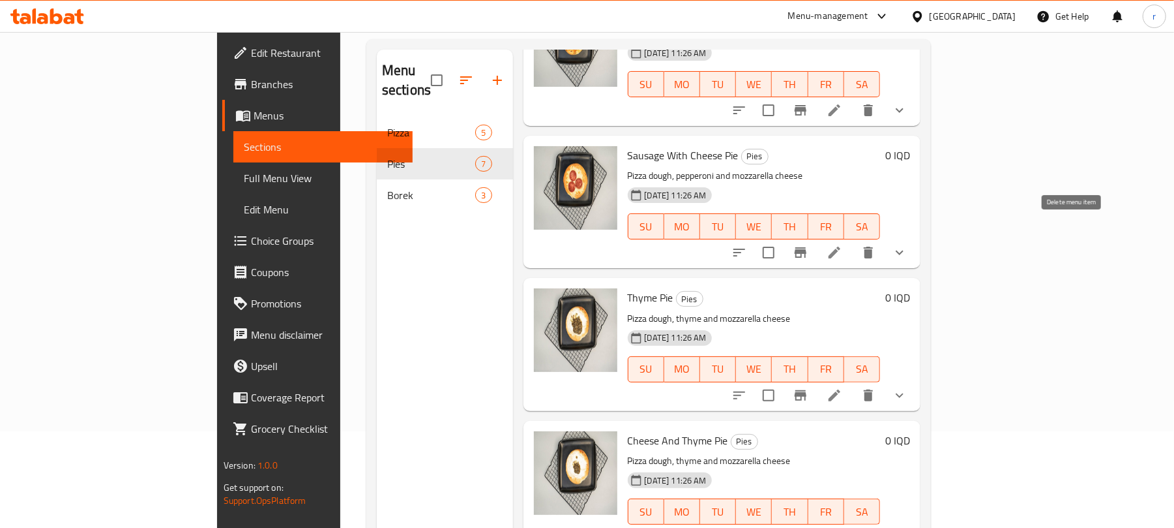
click at [876, 245] on icon "delete" at bounding box center [869, 253] width 16 height 16
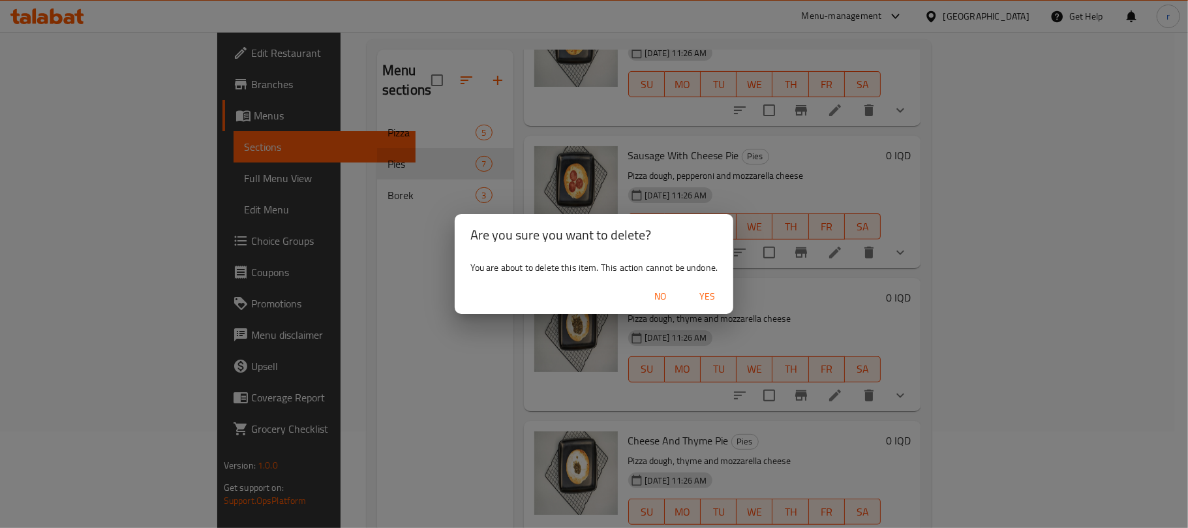
click at [710, 293] on span "Yes" at bounding box center [706, 296] width 31 height 16
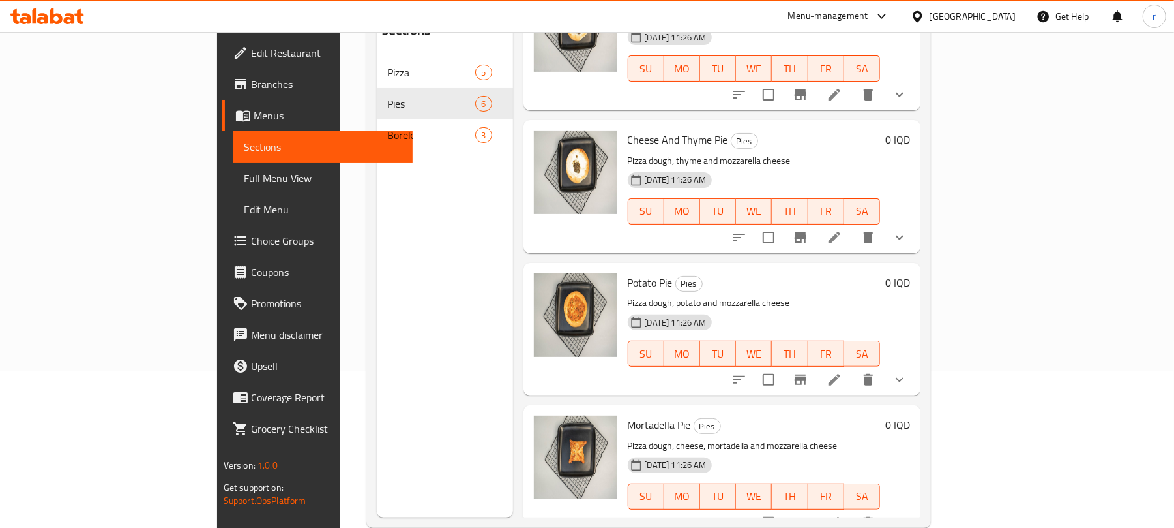
scroll to position [183, 0]
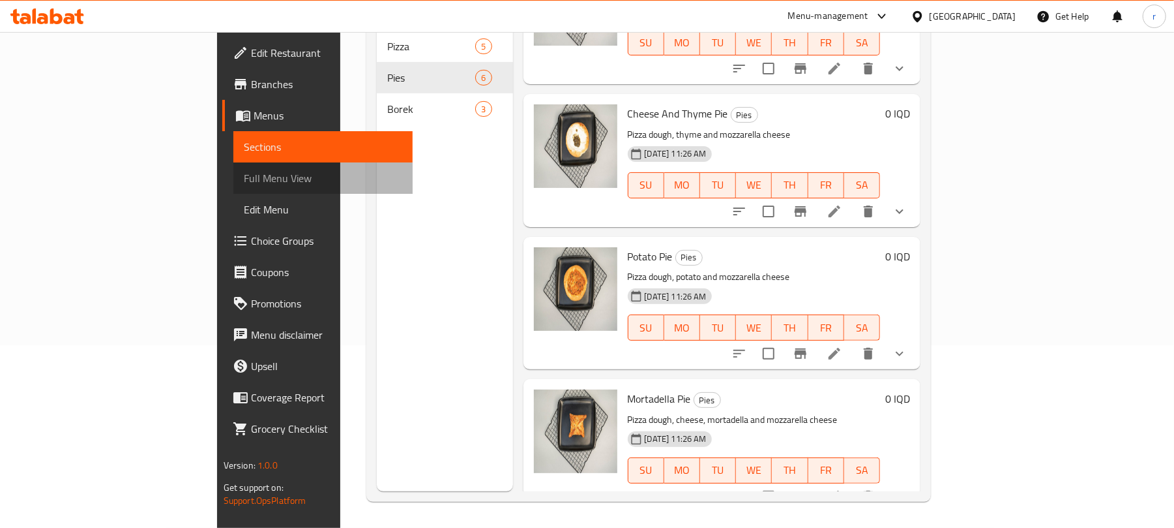
click at [244, 170] on span "Full Menu View" at bounding box center [323, 178] width 159 height 16
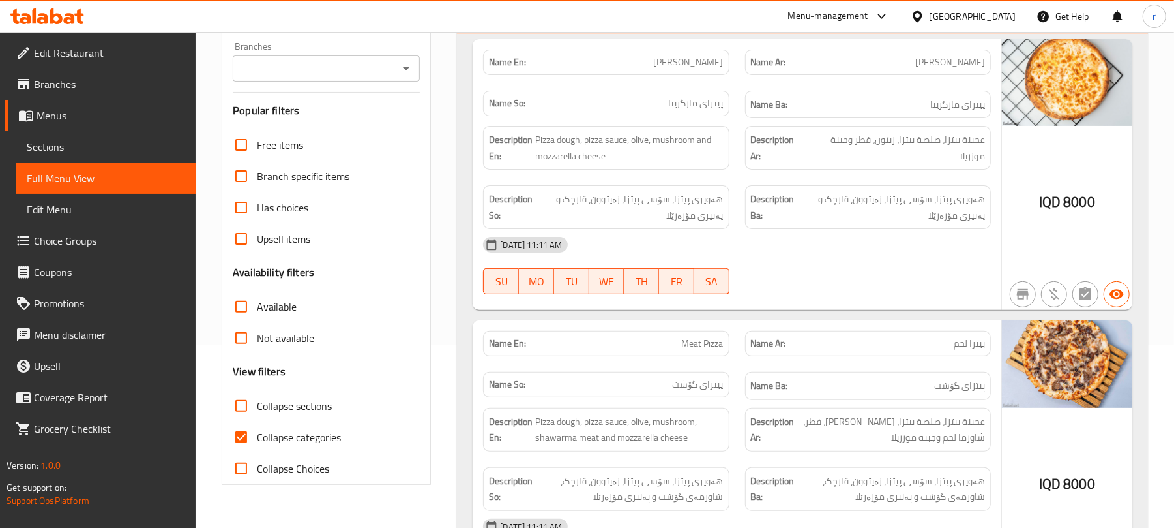
click at [293, 434] on span "Collapse categories" at bounding box center [299, 437] width 84 height 16
click at [257, 434] on input "Collapse categories" at bounding box center [241, 436] width 31 height 31
checkbox input "false"
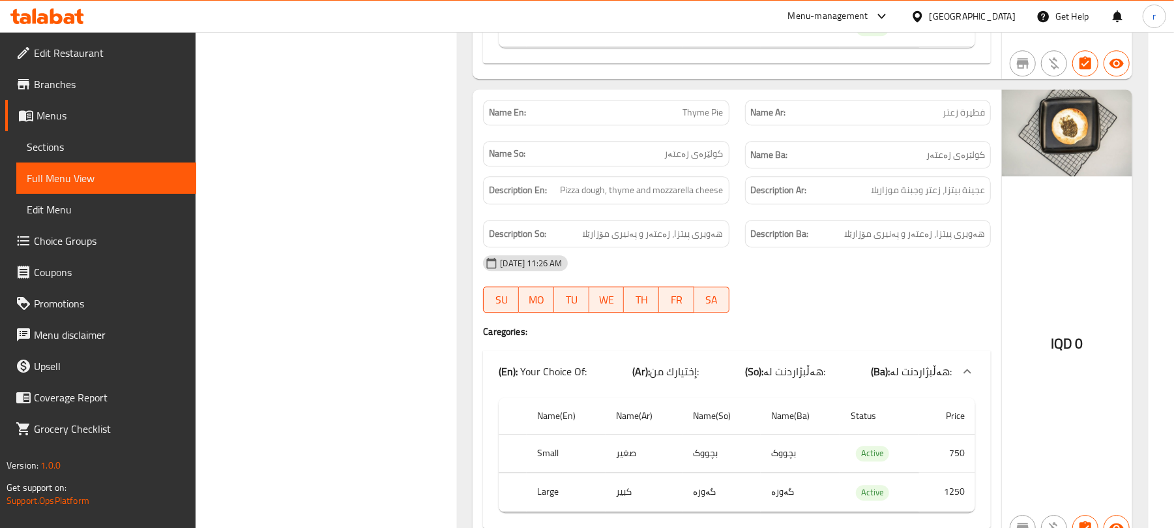
scroll to position [2531, 0]
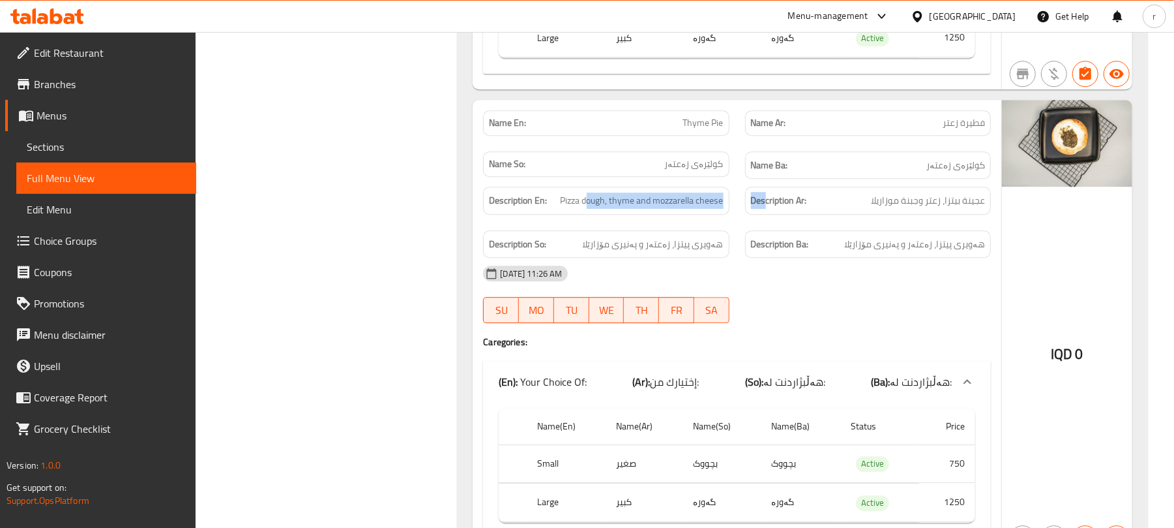
drag, startPoint x: 587, startPoint y: 218, endPoint x: 767, endPoint y: 223, distance: 180.1
click at [767, 223] on div "Description En: Pizza dough, thyme and mozzarella cheese Description Ar: عجينة …" at bounding box center [737, 222] width 524 height 87
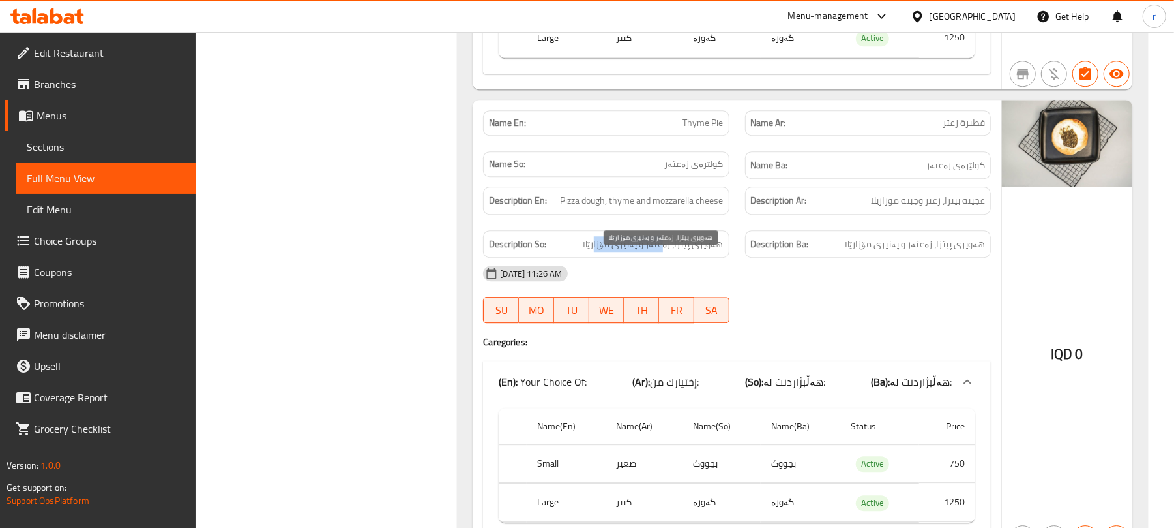
drag, startPoint x: 666, startPoint y: 264, endPoint x: 601, endPoint y: 264, distance: 65.9
click at [601, 252] on span "هەویری پیتزا، زەعتەر و پەنیری مۆزارێلا" at bounding box center [653, 244] width 141 height 16
drag, startPoint x: 952, startPoint y: 217, endPoint x: 830, endPoint y: 217, distance: 121.9
click at [833, 209] on h6 "Description Ar: عجينة بيتزا، زعتر وجبنة موزاريلا" at bounding box center [868, 200] width 234 height 16
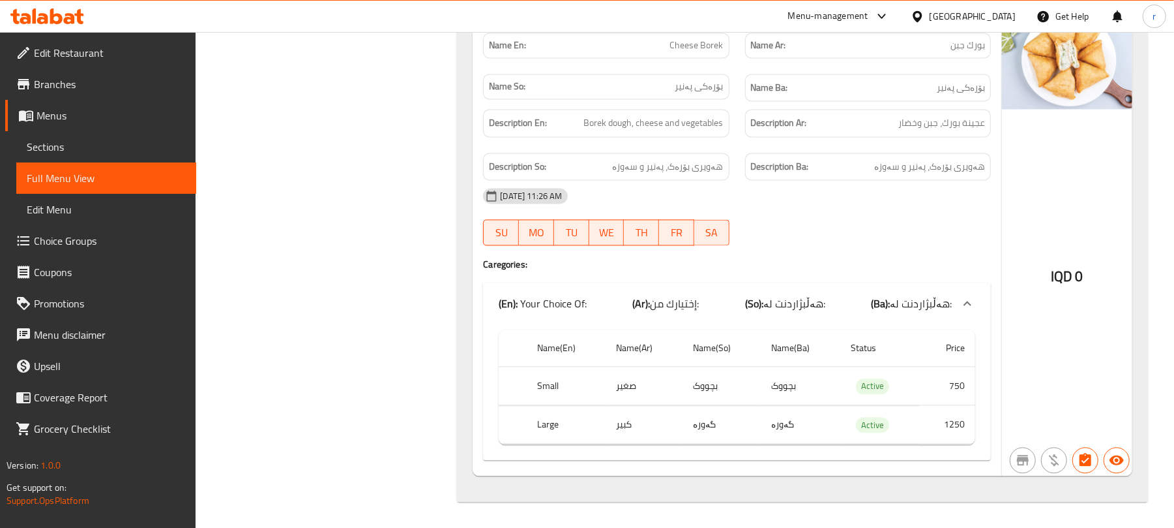
scroll to position [5521, 0]
drag, startPoint x: 623, startPoint y: 123, endPoint x: 700, endPoint y: 165, distance: 87.0
click at [702, 123] on span "Borek dough, cheese and vegetables" at bounding box center [654, 123] width 140 height 16
drag, startPoint x: 638, startPoint y: 160, endPoint x: 746, endPoint y: 149, distance: 108.8
click at [744, 150] on div "Description En: [PERSON_NAME] dough, cheese and vegetables Description Ar: عجين…" at bounding box center [737, 144] width 524 height 87
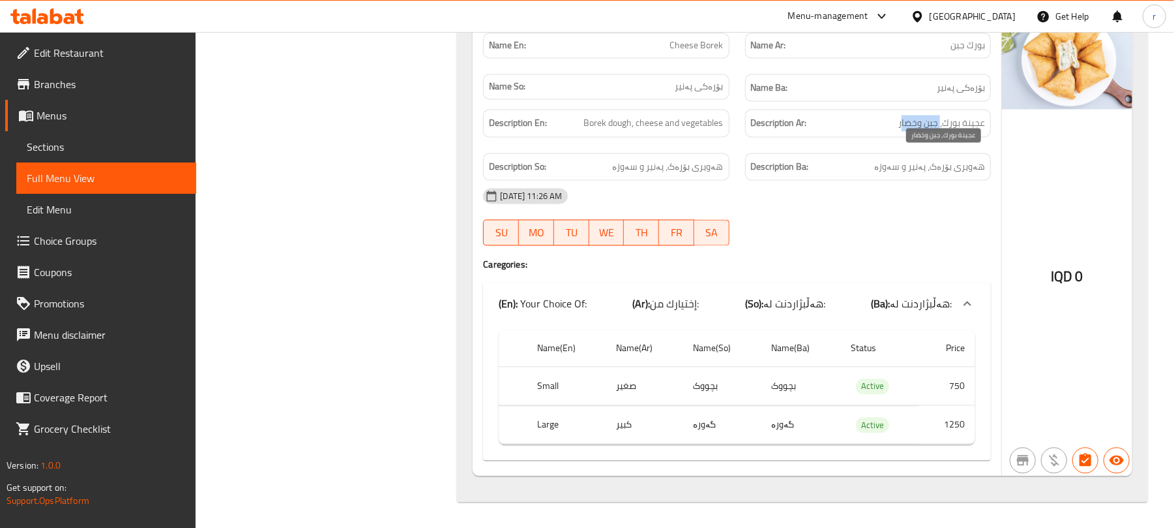
drag, startPoint x: 934, startPoint y: 121, endPoint x: 899, endPoint y: 123, distance: 35.3
click at [899, 123] on span "عجينة بورك، جبن وخضار" at bounding box center [942, 123] width 87 height 16
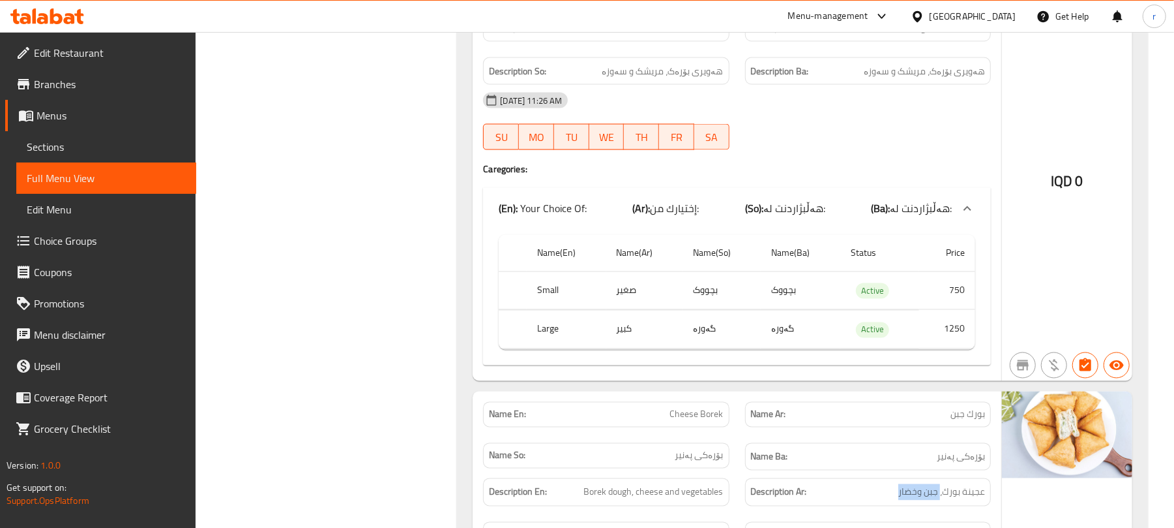
scroll to position [4999, 0]
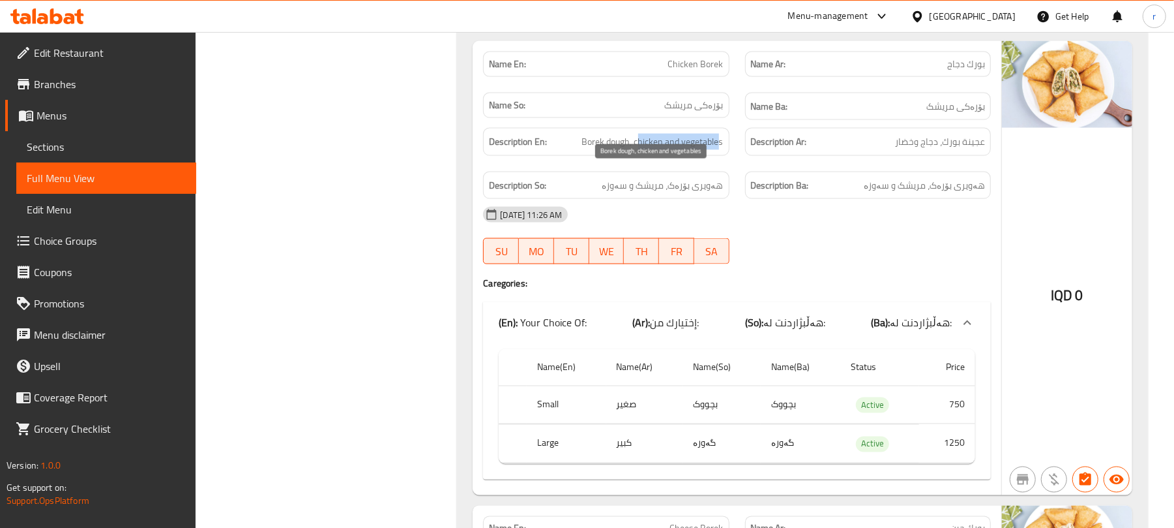
drag, startPoint x: 743, startPoint y: 166, endPoint x: 770, endPoint y: 165, distance: 26.7
click at [764, 166] on div "Description En: [PERSON_NAME] dough, chicken and vegetables Description Ar: عجي…" at bounding box center [737, 163] width 524 height 87
drag, startPoint x: 882, startPoint y: 163, endPoint x: 818, endPoint y: 163, distance: 64.6
click at [819, 156] on div "Description Ar: عجينة بورك، دجاج وخضار" at bounding box center [868, 142] width 246 height 28
drag, startPoint x: 648, startPoint y: 211, endPoint x: 593, endPoint y: 218, distance: 55.8
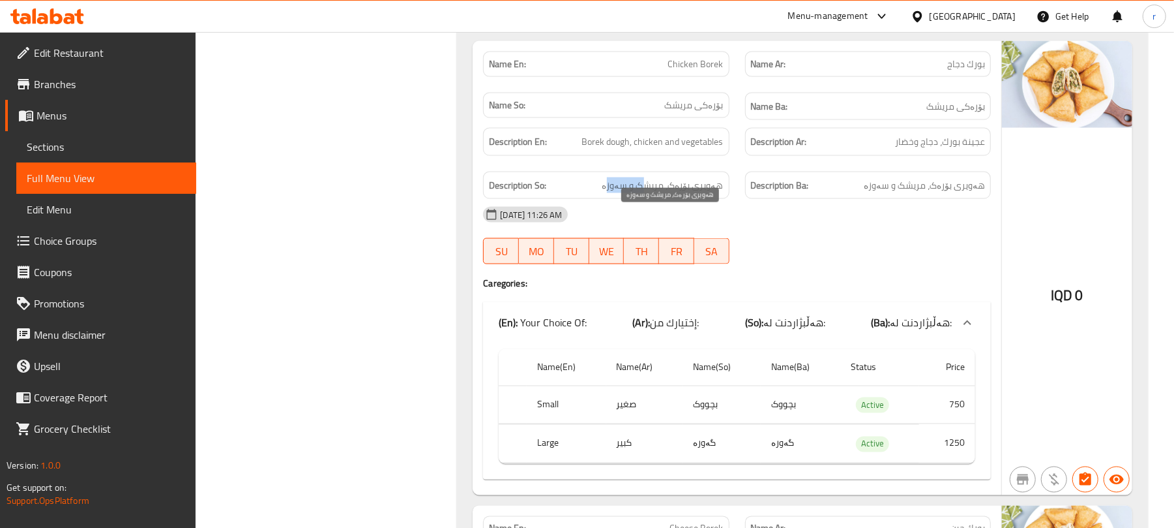
click at [596, 194] on h6 "Description So: هەویری بۆرەک، مریشک و سەوزە" at bounding box center [606, 185] width 234 height 16
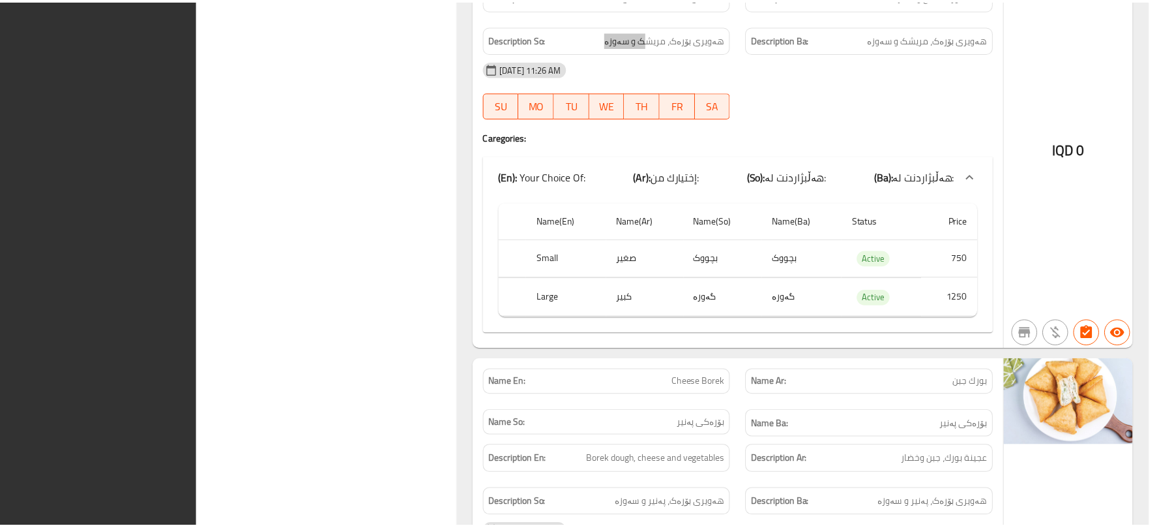
scroll to position [5521, 0]
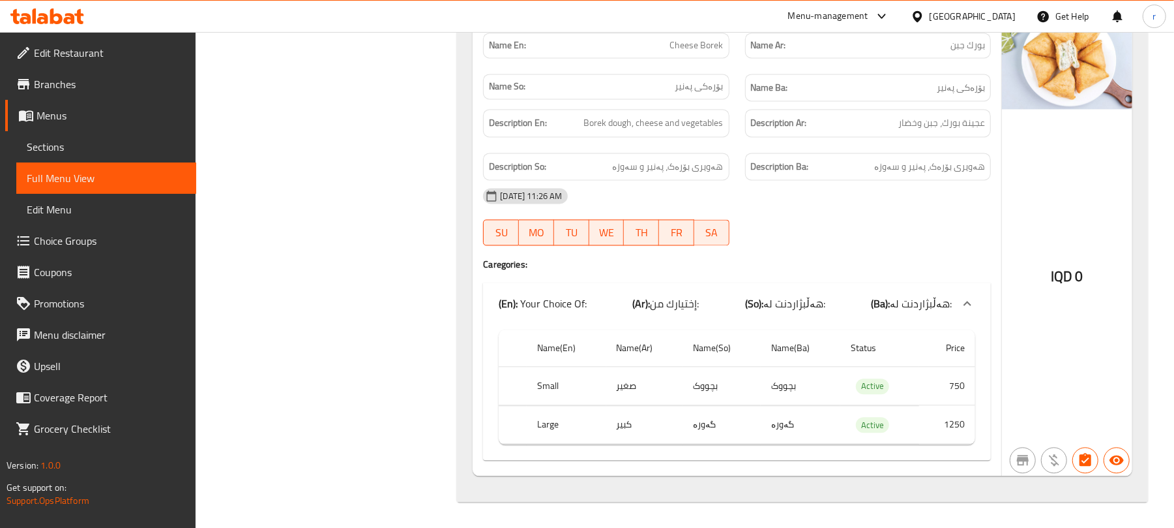
click at [125, 56] on span "Edit Restaurant" at bounding box center [110, 53] width 152 height 16
